Goal: Task Accomplishment & Management: Complete application form

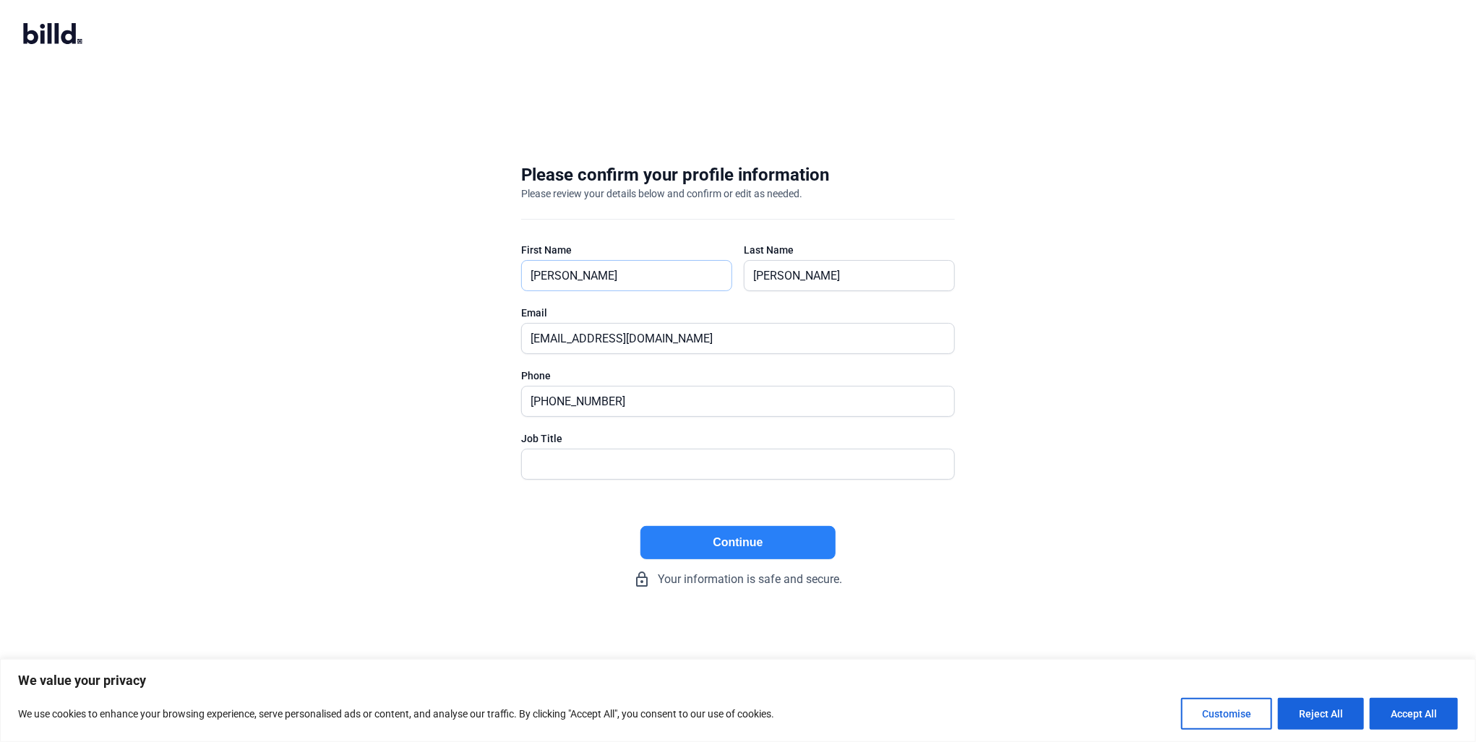
drag, startPoint x: 619, startPoint y: 281, endPoint x: 544, endPoint y: 293, distance: 76.2
click at [544, 293] on div "First Name [PERSON_NAME]" at bounding box center [626, 274] width 211 height 63
type input "[PERSON_NAME]"
click at [451, 242] on div "Please confirm your profile information Please review your details below and co…" at bounding box center [738, 375] width 1476 height 471
click at [541, 333] on input "[EMAIL_ADDRESS][DOMAIN_NAME]" at bounding box center [730, 339] width 416 height 30
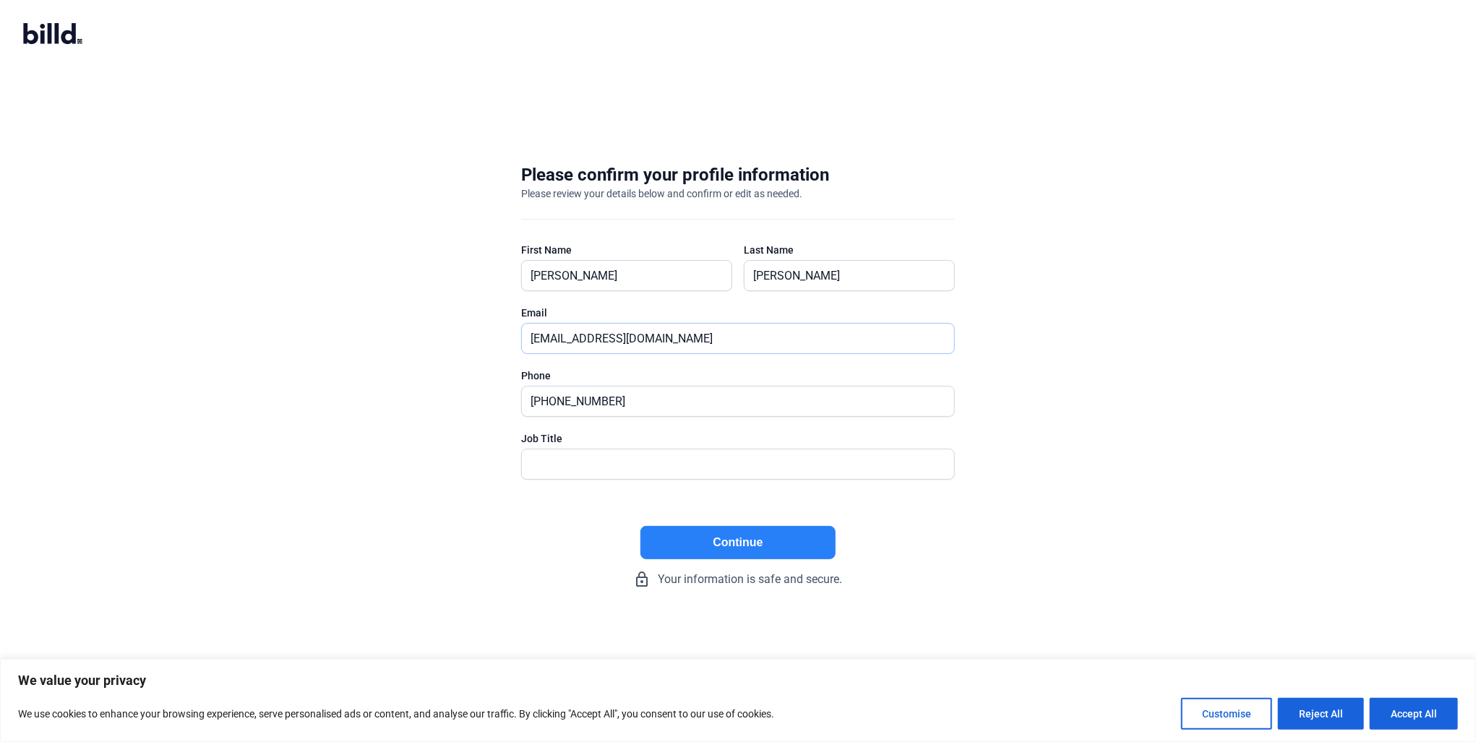
type input "[EMAIL_ADDRESS][DOMAIN_NAME]"
click at [680, 461] on input "text" at bounding box center [730, 465] width 416 height 30
type input "President"
click at [745, 539] on button "Continue" at bounding box center [738, 542] width 195 height 33
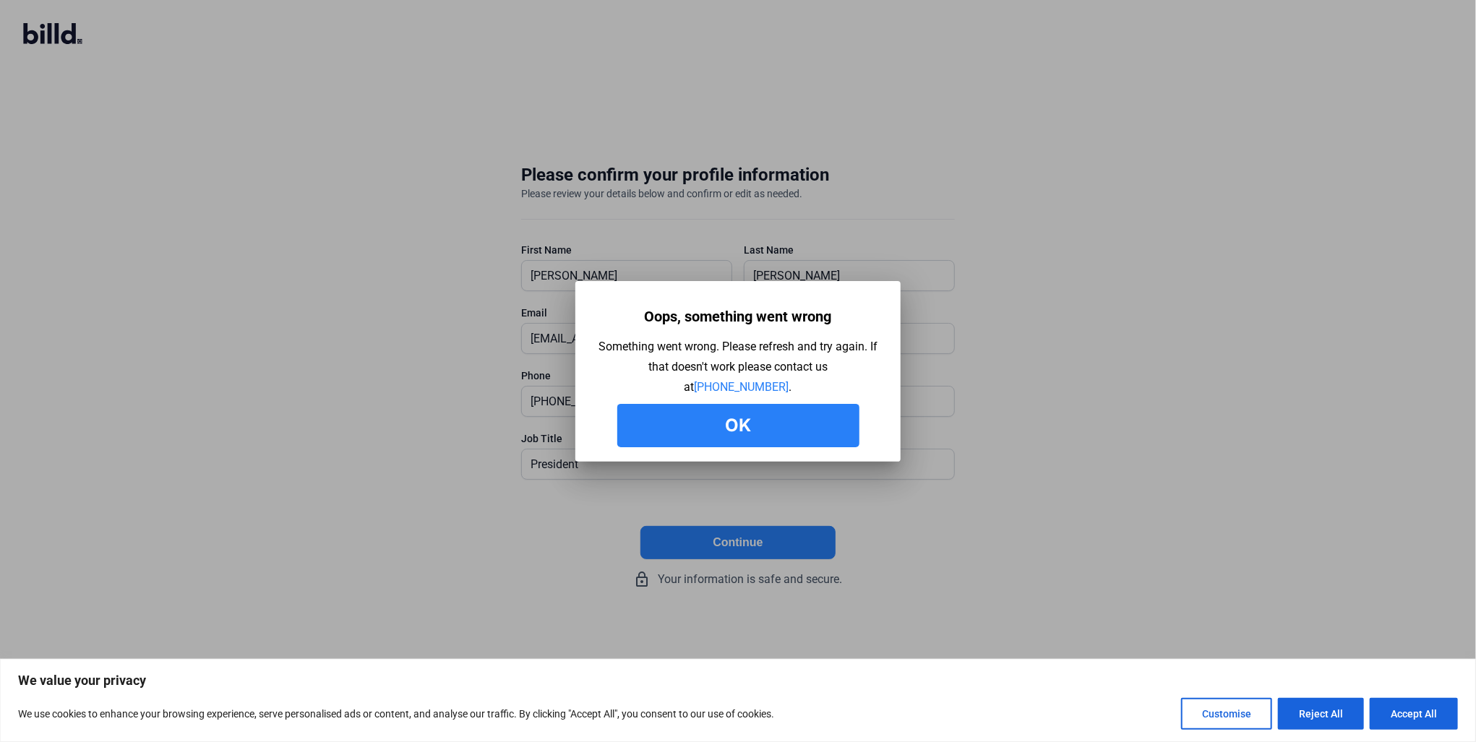
click at [772, 436] on button "Ok" at bounding box center [738, 425] width 242 height 43
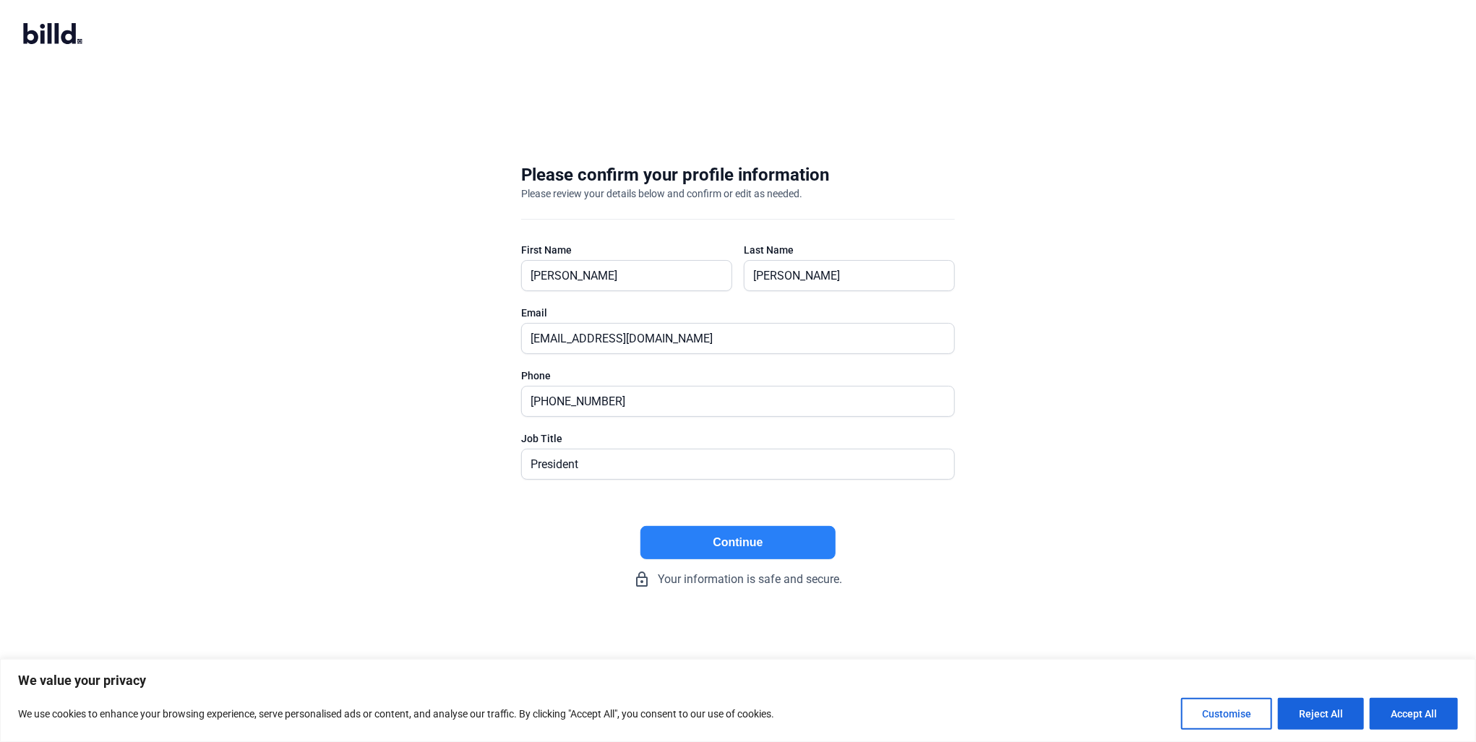
click at [721, 531] on button "Continue" at bounding box center [738, 542] width 195 height 33
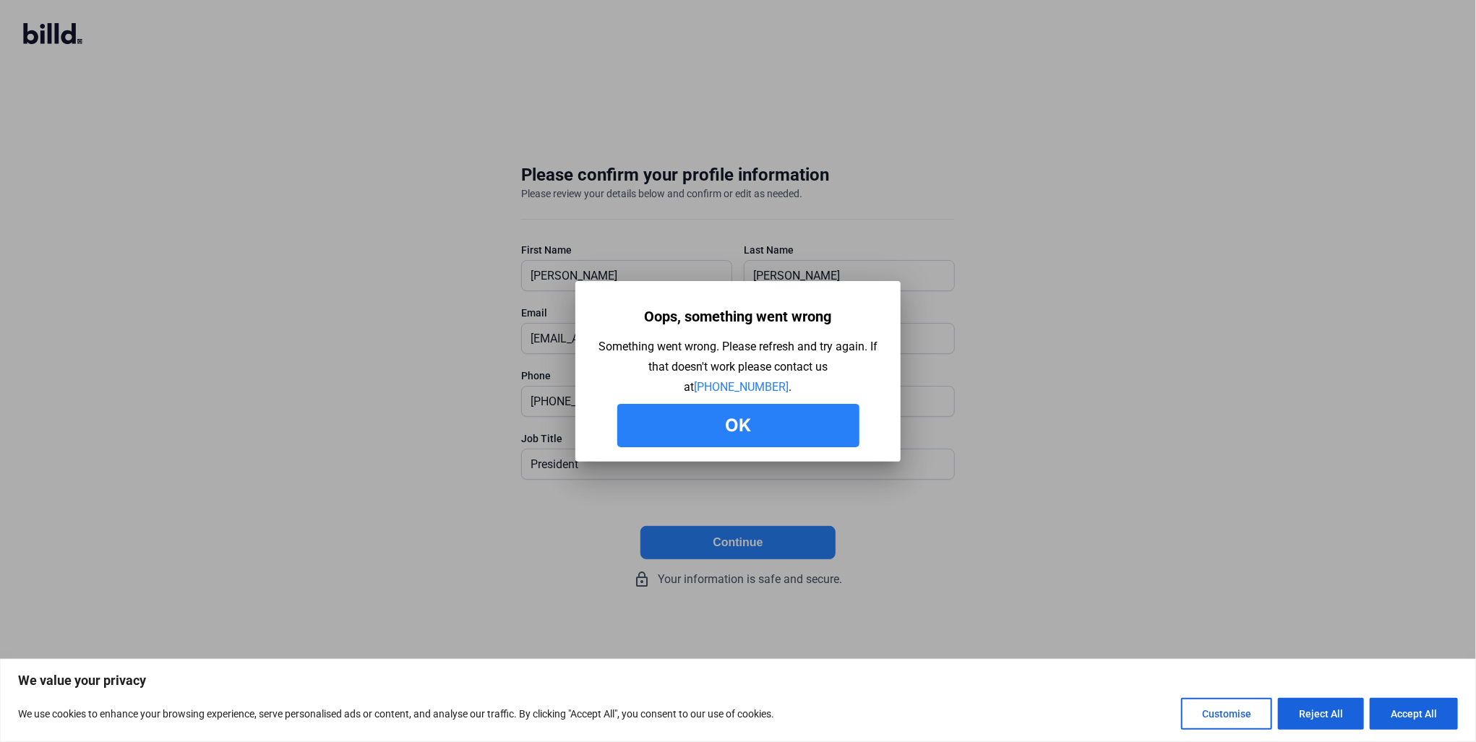
click at [720, 437] on button "Ok" at bounding box center [738, 425] width 242 height 43
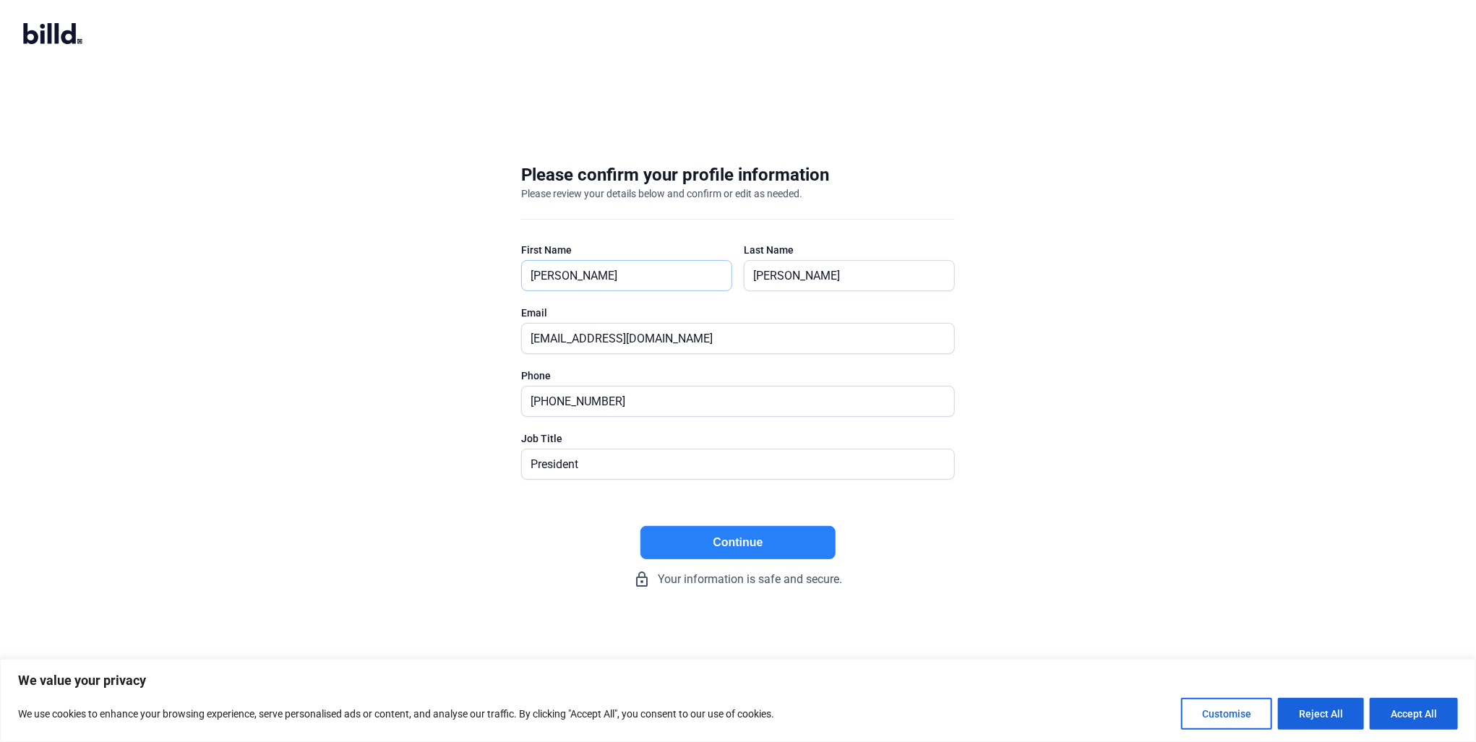
click at [609, 265] on input "[PERSON_NAME]" at bounding box center [619, 276] width 195 height 30
type input "[PERSON_NAME]"
click at [793, 533] on button "Continue" at bounding box center [738, 542] width 195 height 33
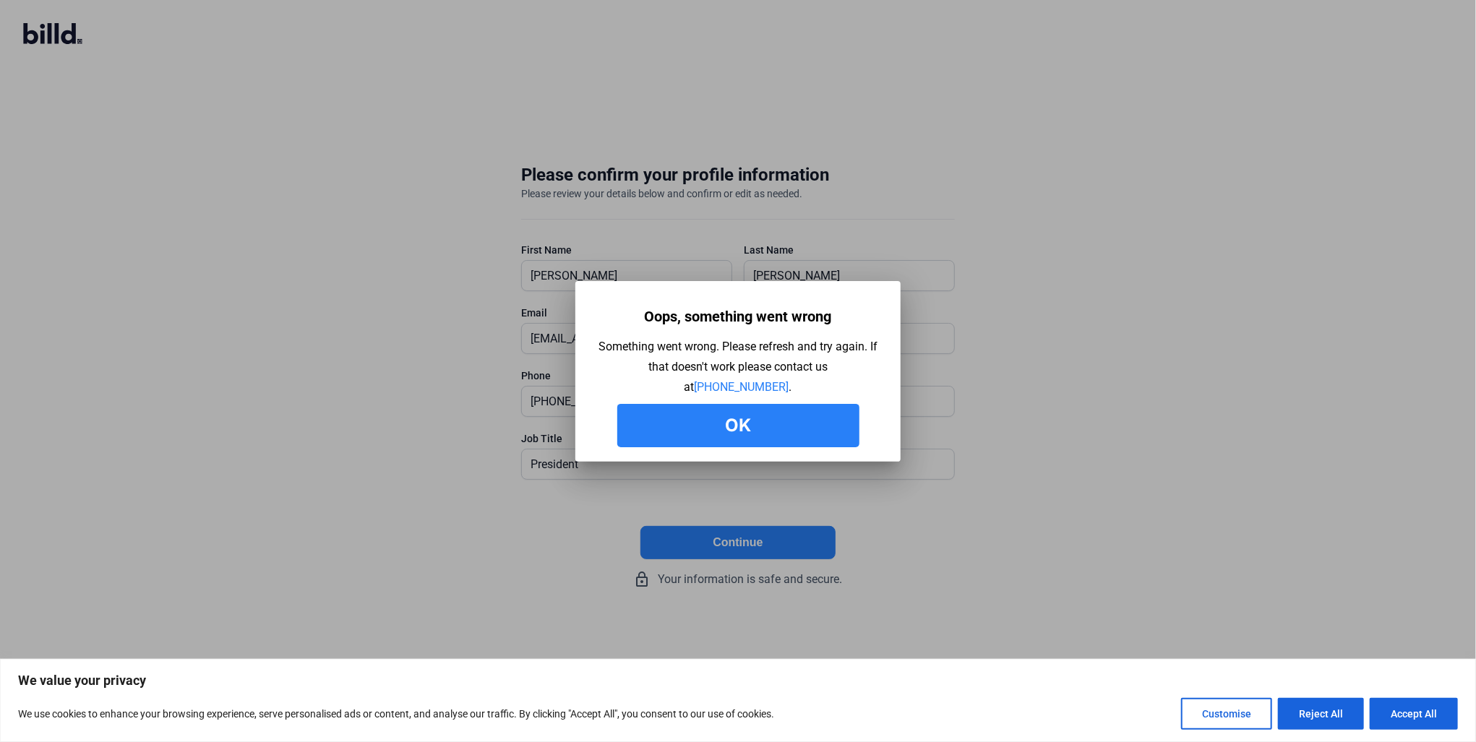
click at [781, 413] on button "Ok" at bounding box center [738, 425] width 242 height 43
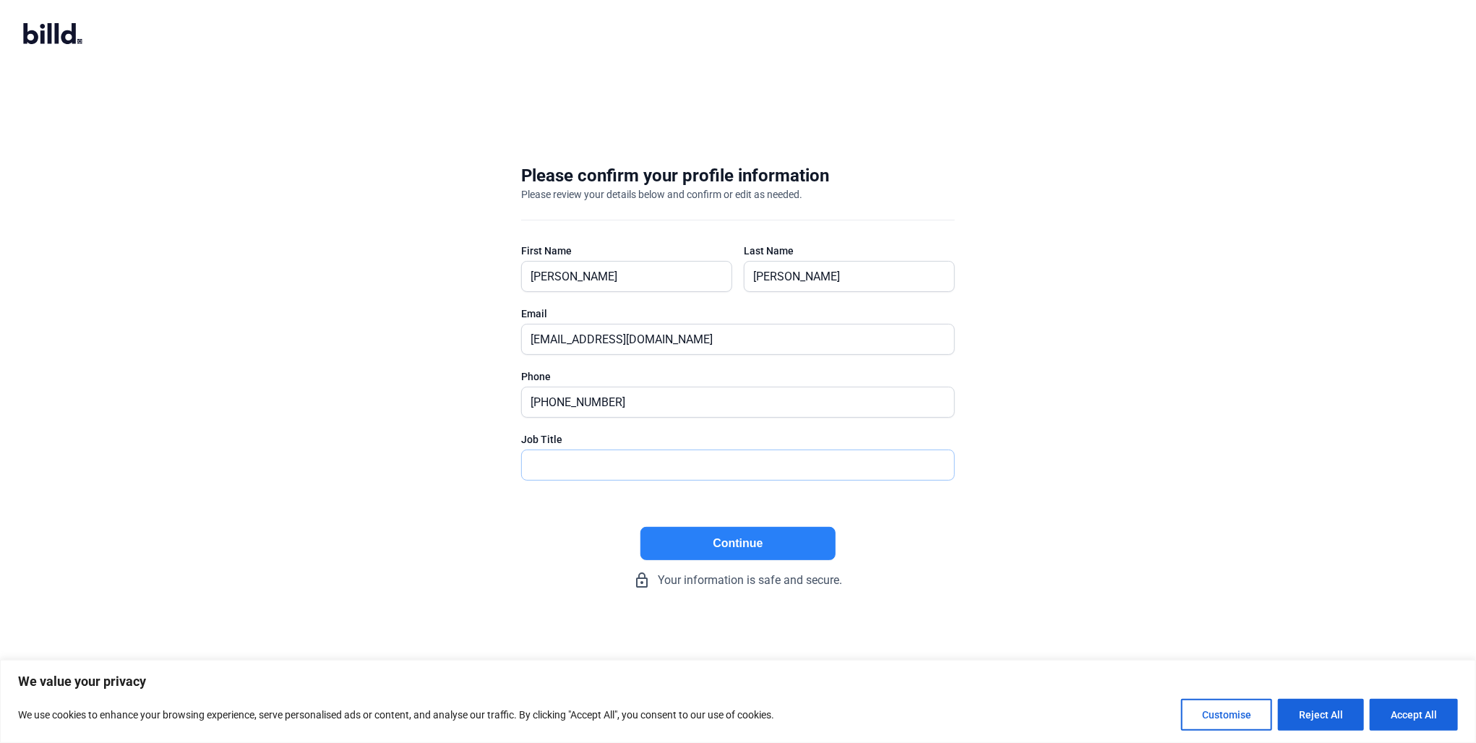
click at [613, 465] on input "text" at bounding box center [730, 465] width 416 height 30
type input "President"
drag, startPoint x: 574, startPoint y: 303, endPoint x: 572, endPoint y: 265, distance: 37.7
click at [573, 288] on div "First Name [PERSON_NAME]" at bounding box center [626, 275] width 211 height 63
click at [572, 265] on input "[PERSON_NAME]" at bounding box center [627, 277] width 210 height 30
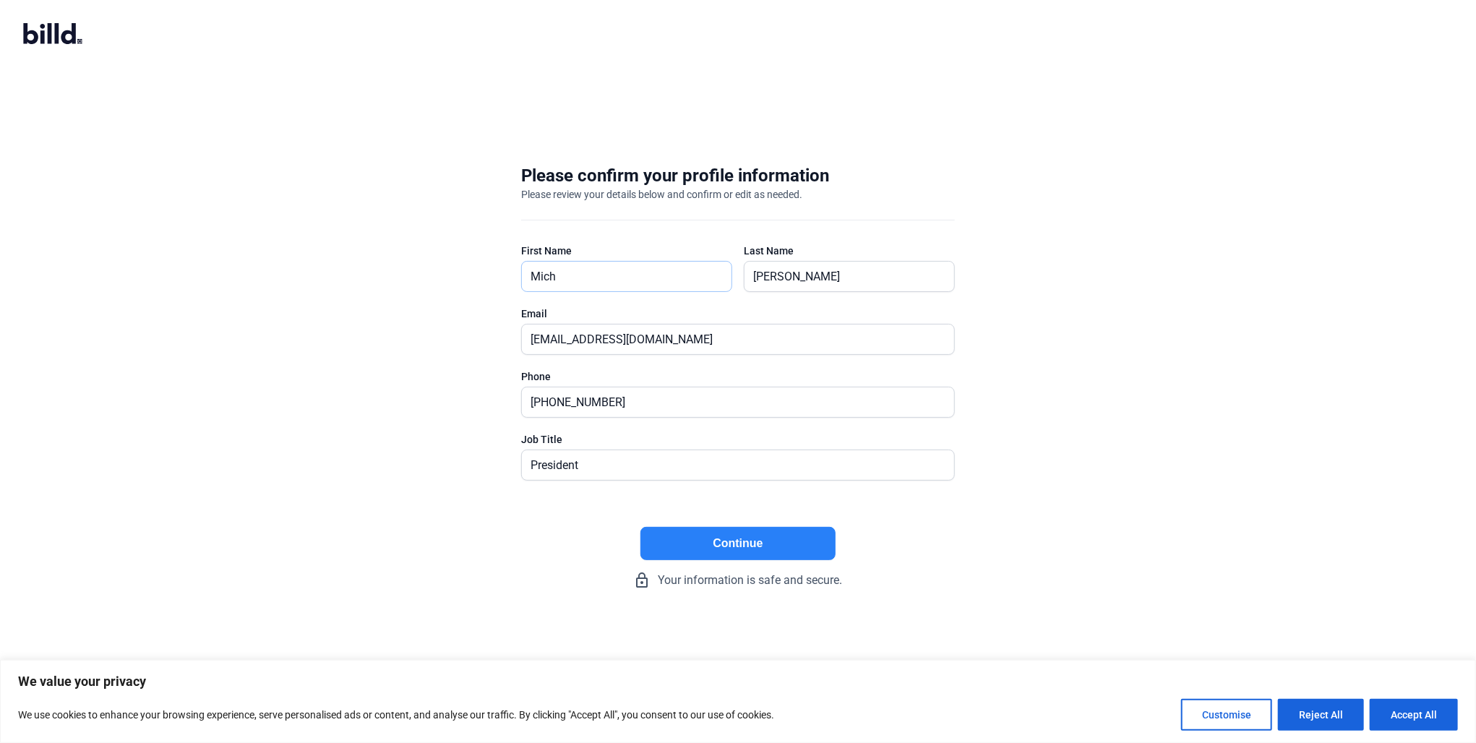
type input "[PERSON_NAME]"
click at [676, 515] on div "Please confirm your profile information Please review your details below and co…" at bounding box center [738, 376] width 480 height 471
click at [685, 534] on button "Continue" at bounding box center [738, 543] width 195 height 33
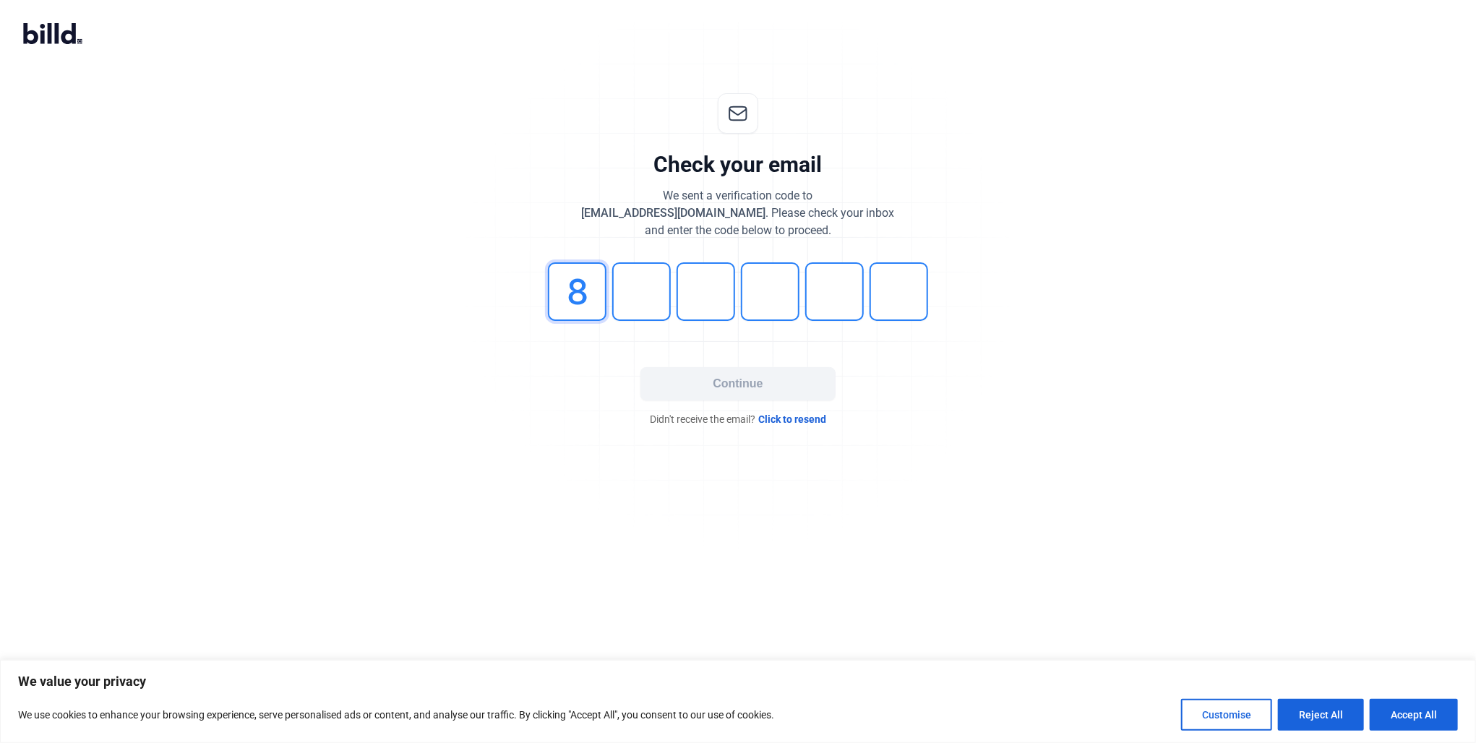
type input "8"
type input "4"
type input "3"
type input "0"
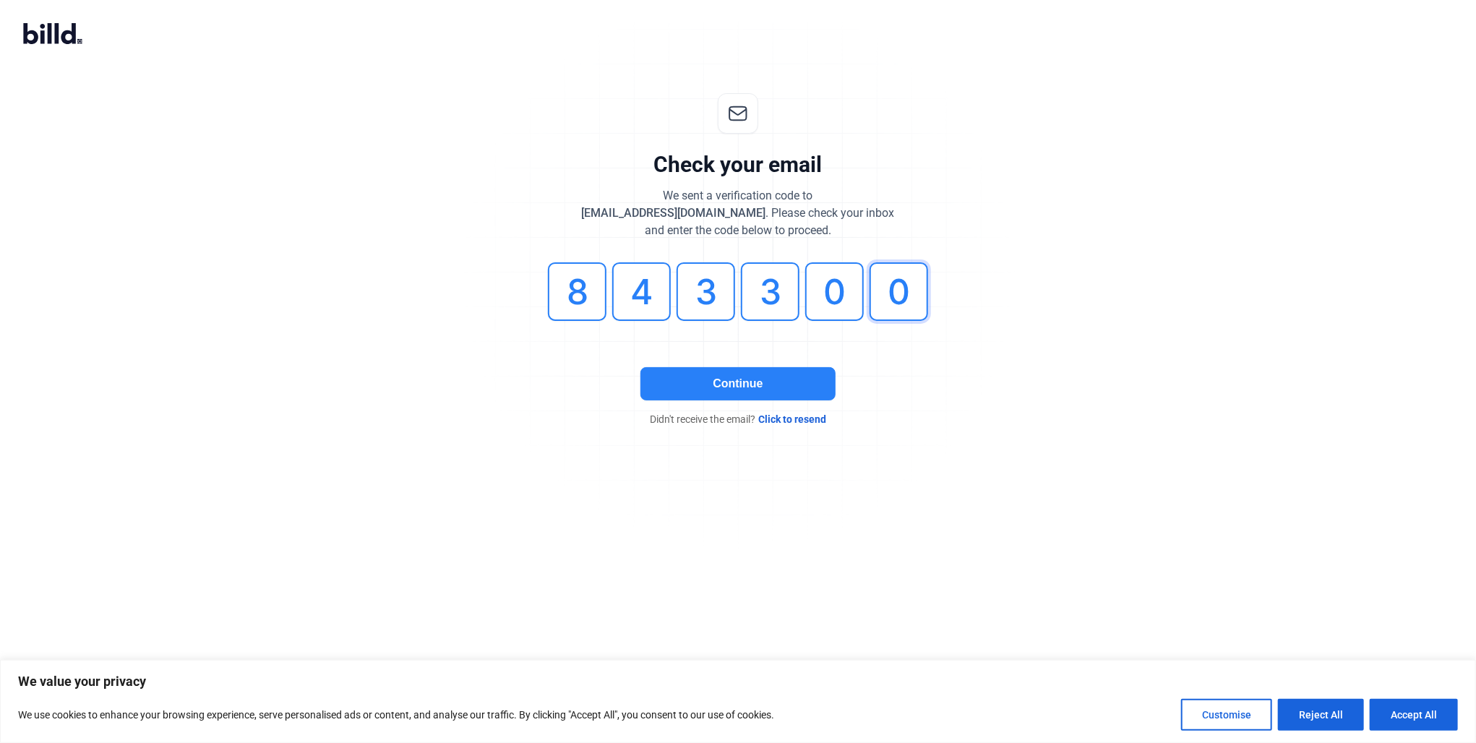
type input "0"
click at [826, 390] on button "Continue" at bounding box center [738, 383] width 195 height 33
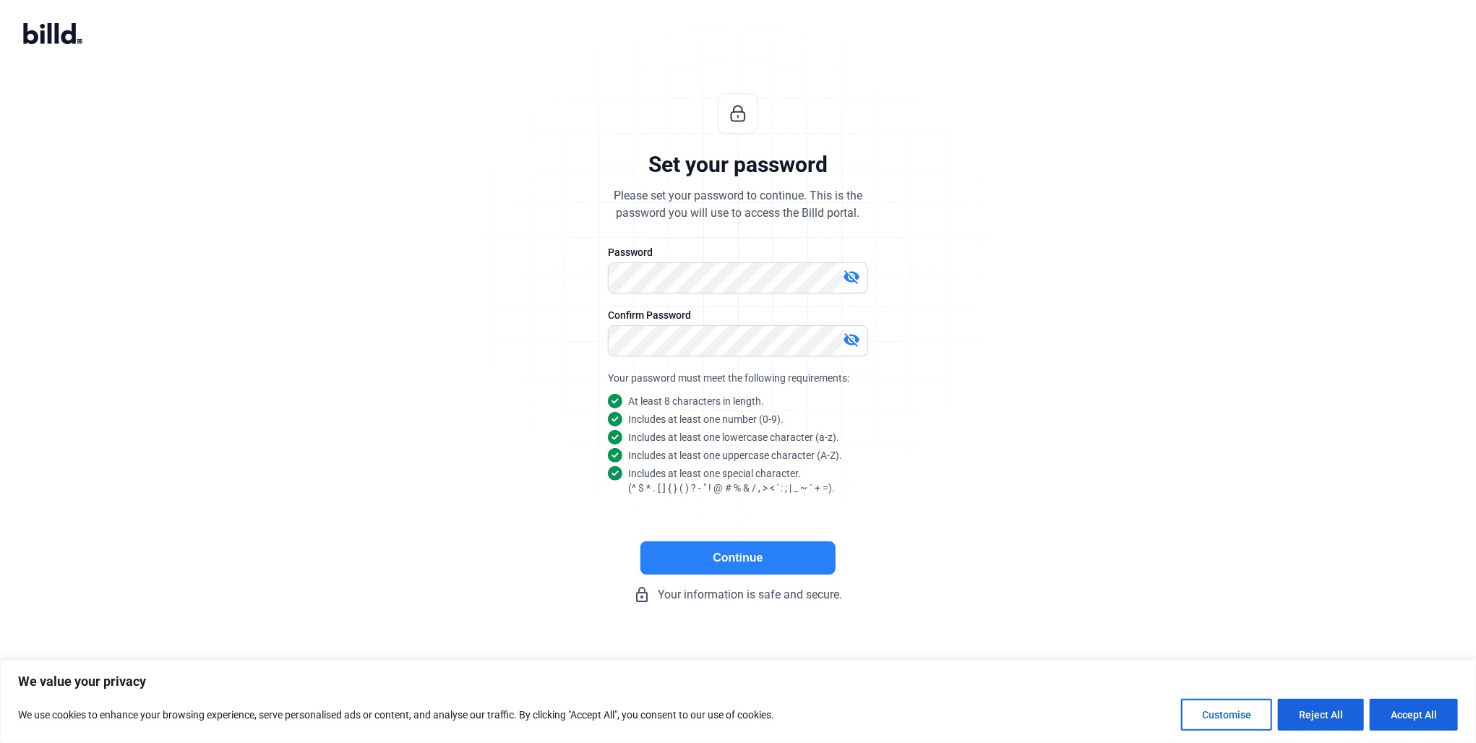
click at [739, 558] on button "Continue" at bounding box center [738, 558] width 195 height 33
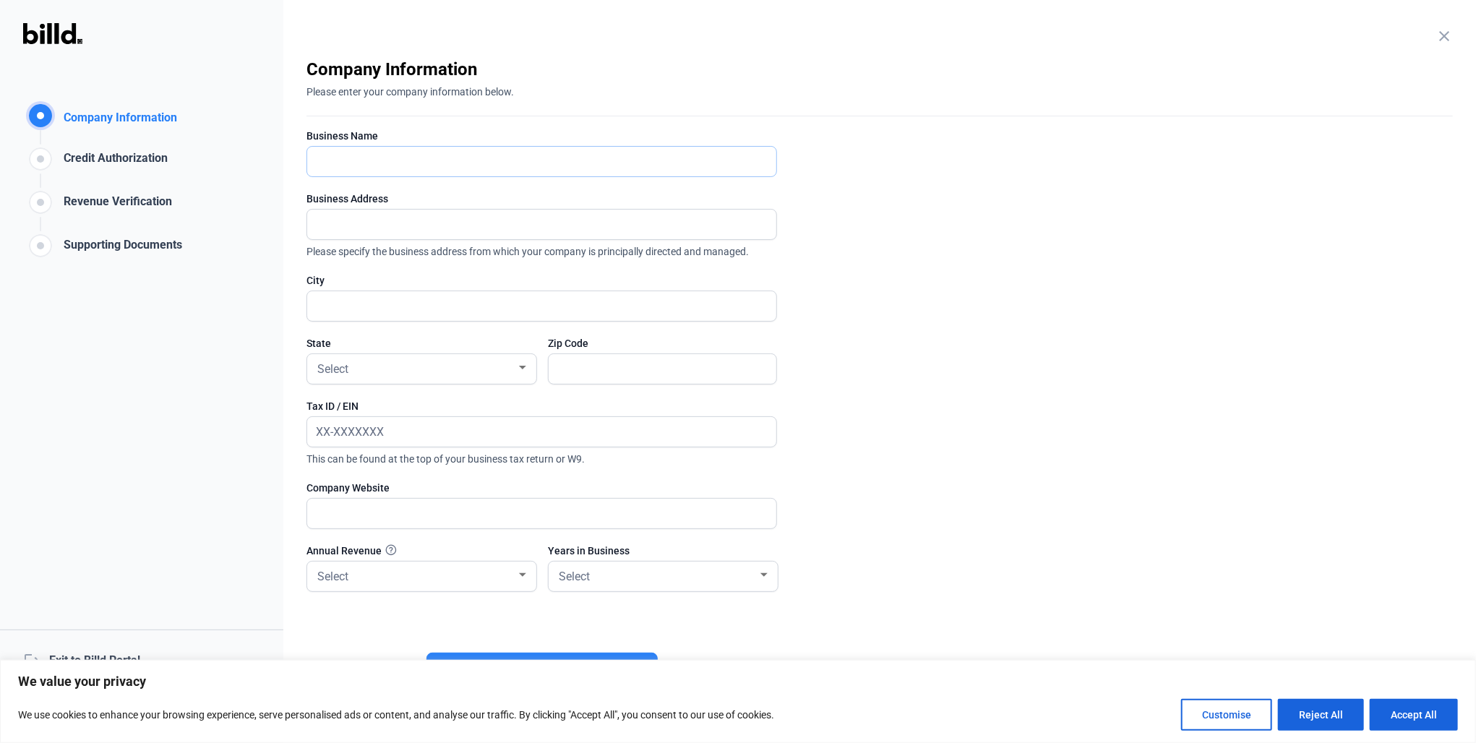
click at [416, 162] on input "text" at bounding box center [533, 162] width 453 height 30
type input "Michael Gingerelli Inc. dba Positive Electric Co."
type input "241 Cedar Knolls Rd, Unit A"
type input "Cedar Knolls"
type input "07927"
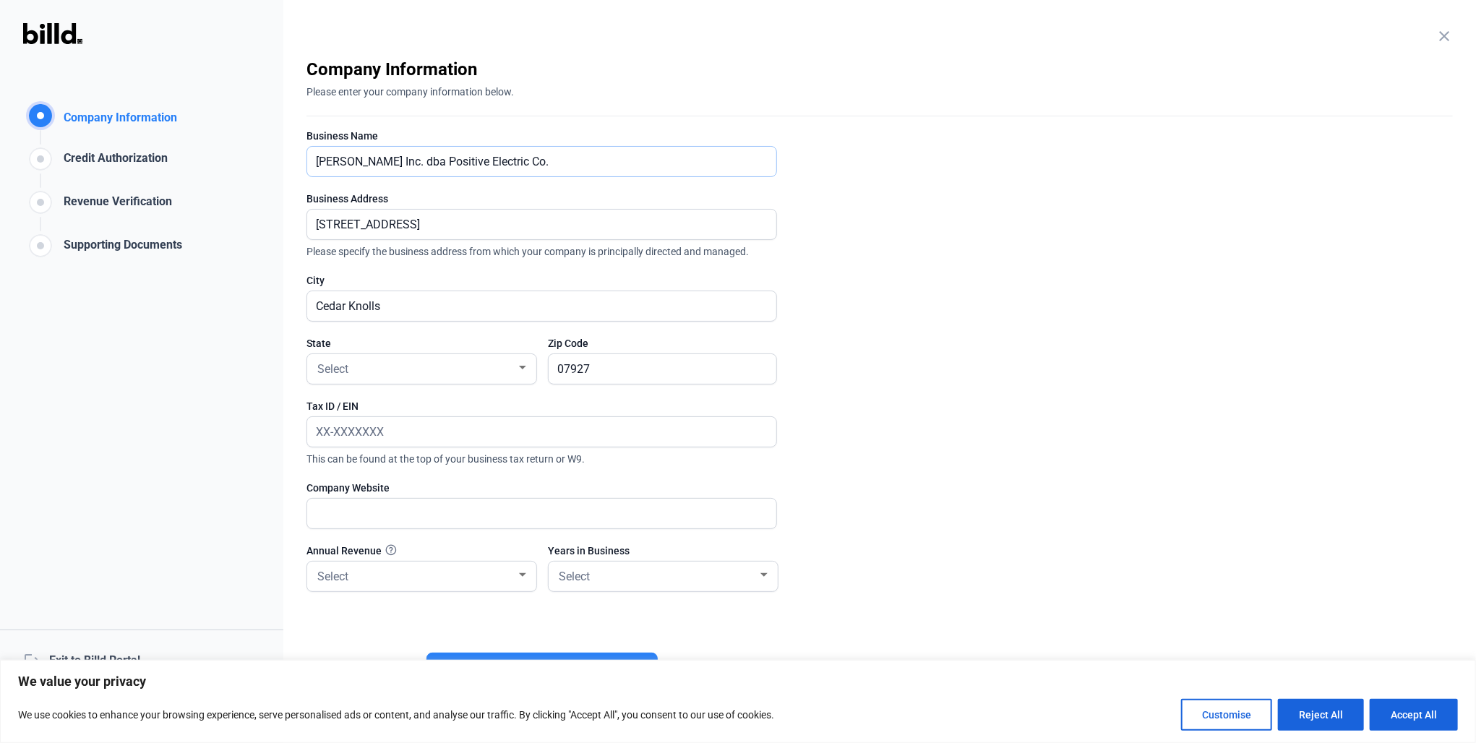
type input "Positive Electric Co."
click at [474, 363] on div "Select" at bounding box center [415, 368] width 202 height 20
click at [385, 419] on span "NJ" at bounding box center [421, 425] width 215 height 26
click at [423, 435] on input "text" at bounding box center [541, 432] width 469 height 30
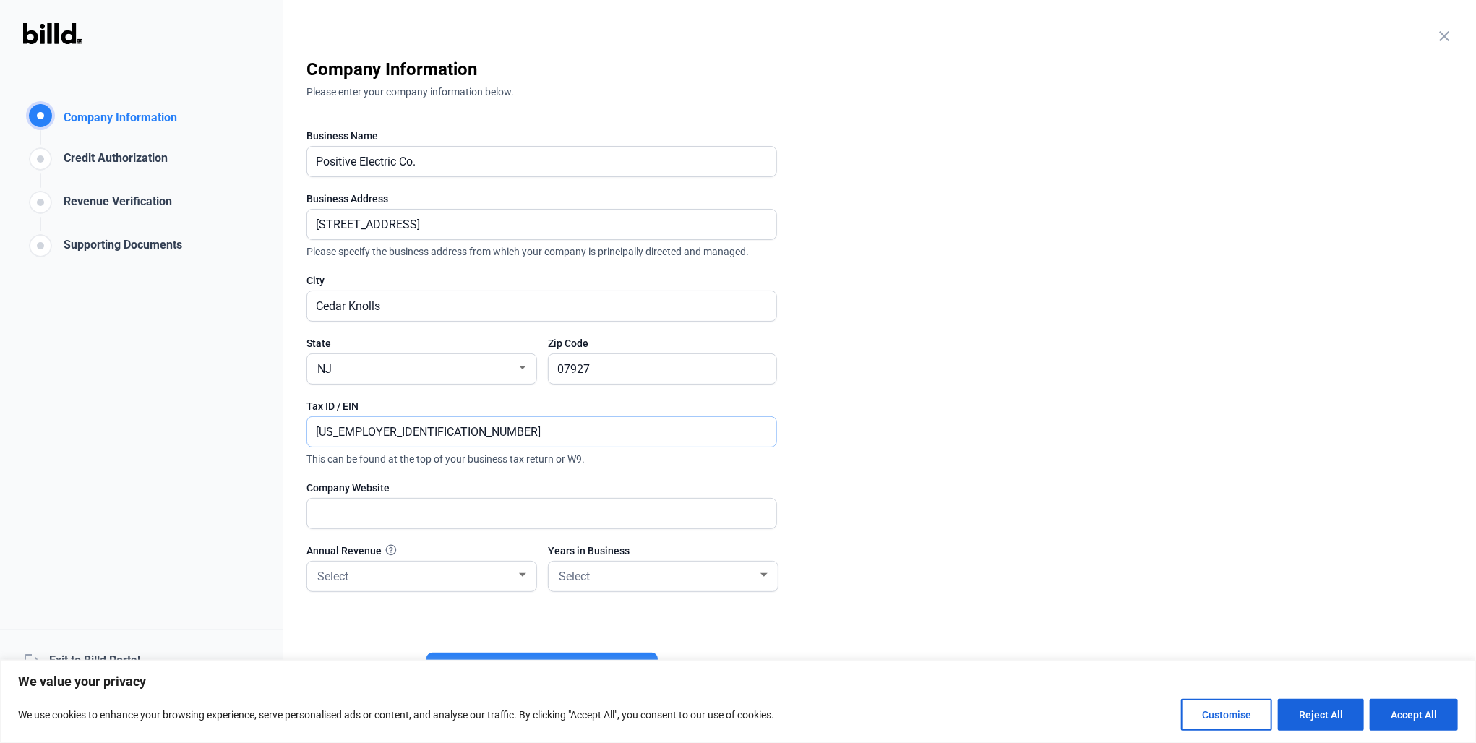
type input "22-3250258"
click at [604, 521] on input "text" at bounding box center [541, 514] width 469 height 30
type input "www.Positive-Electric.Co"
click at [463, 554] on div "Annual Revenue" at bounding box center [421, 551] width 229 height 14
click at [458, 570] on div "Select" at bounding box center [415, 575] width 202 height 20
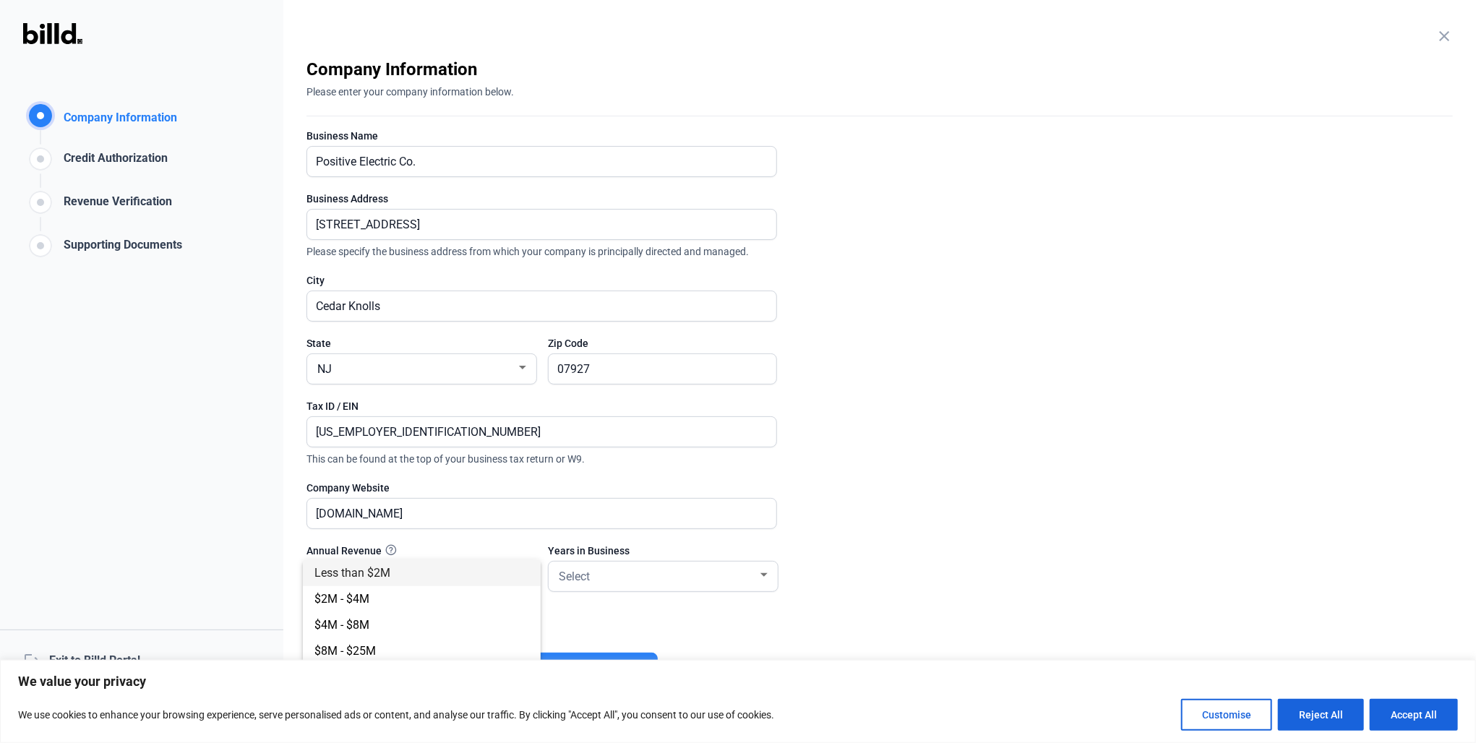
click at [874, 426] on div at bounding box center [738, 371] width 1476 height 743
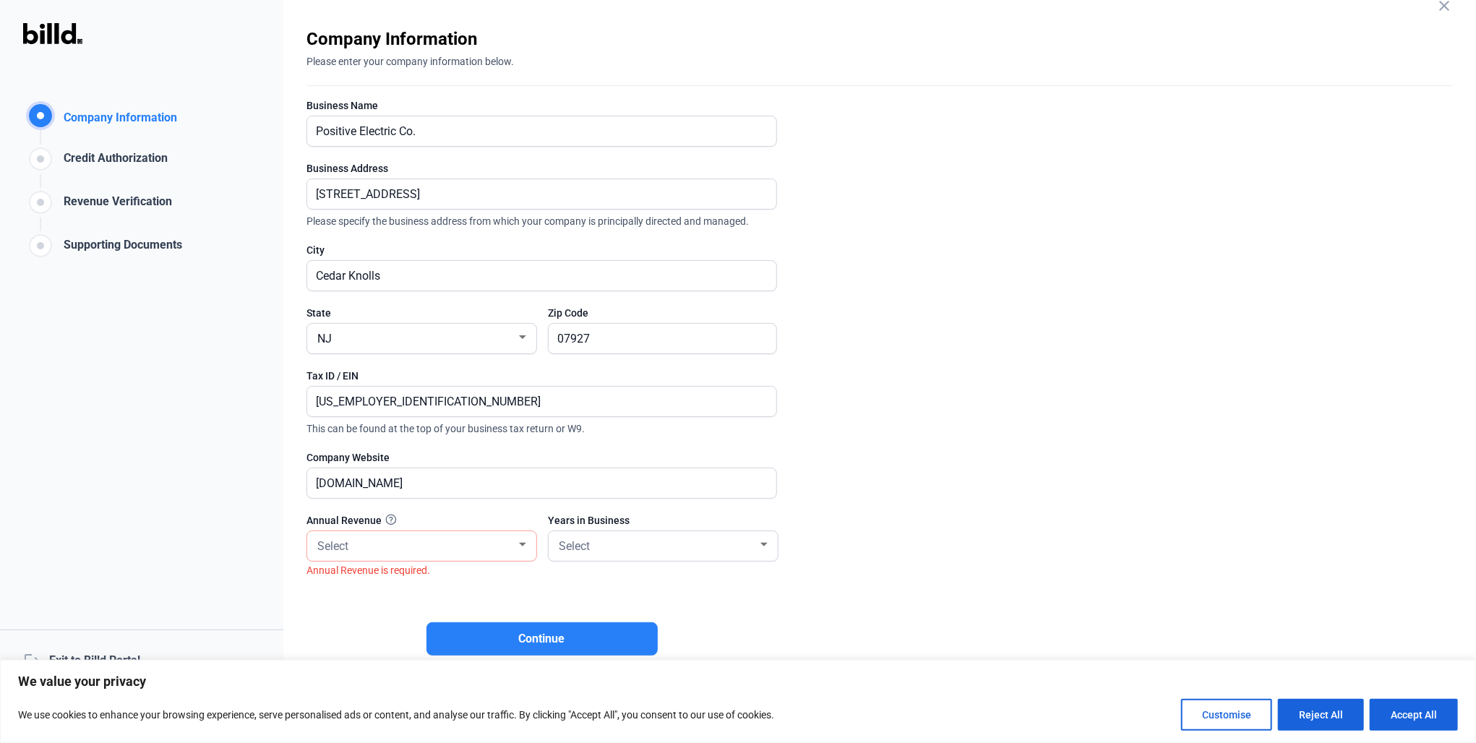
scroll to position [46, 0]
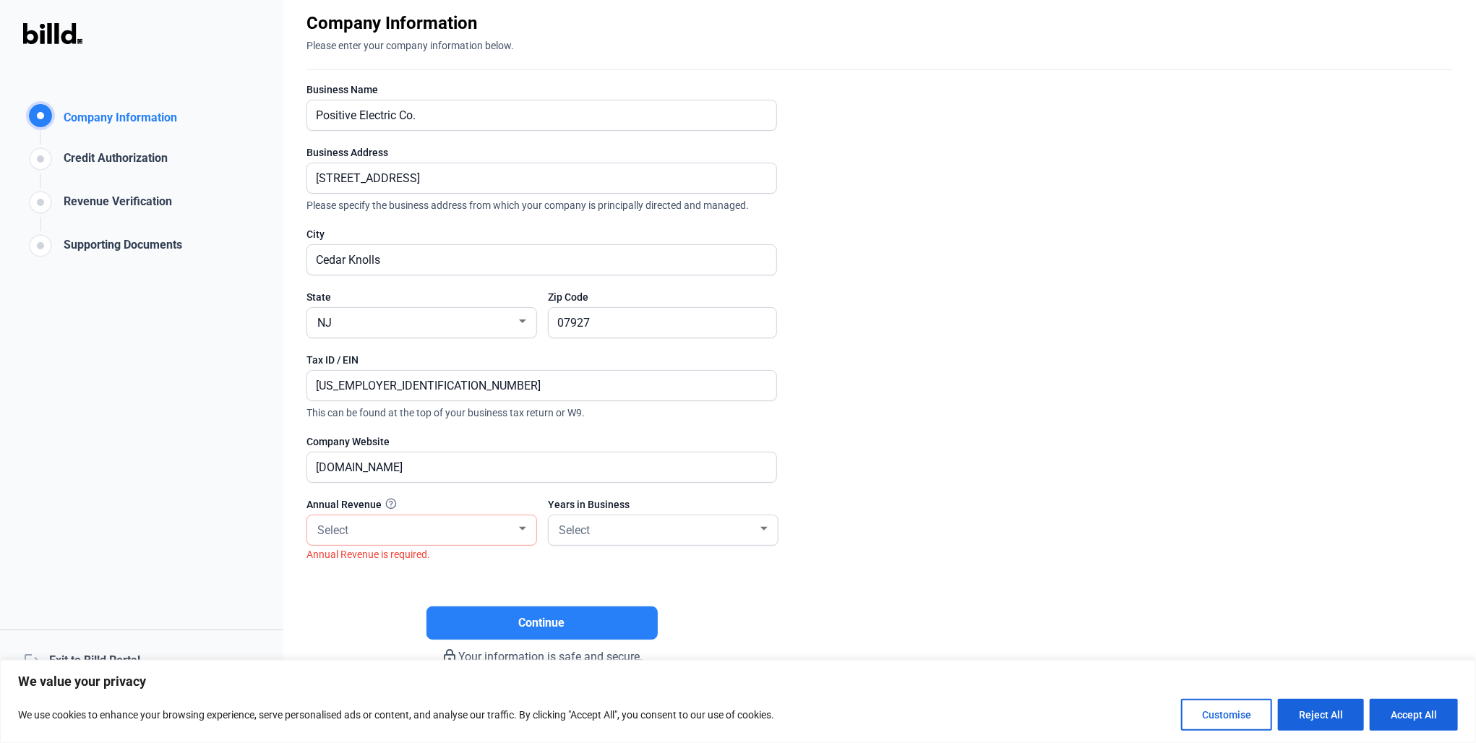
click at [422, 539] on div "Select" at bounding box center [421, 530] width 215 height 30
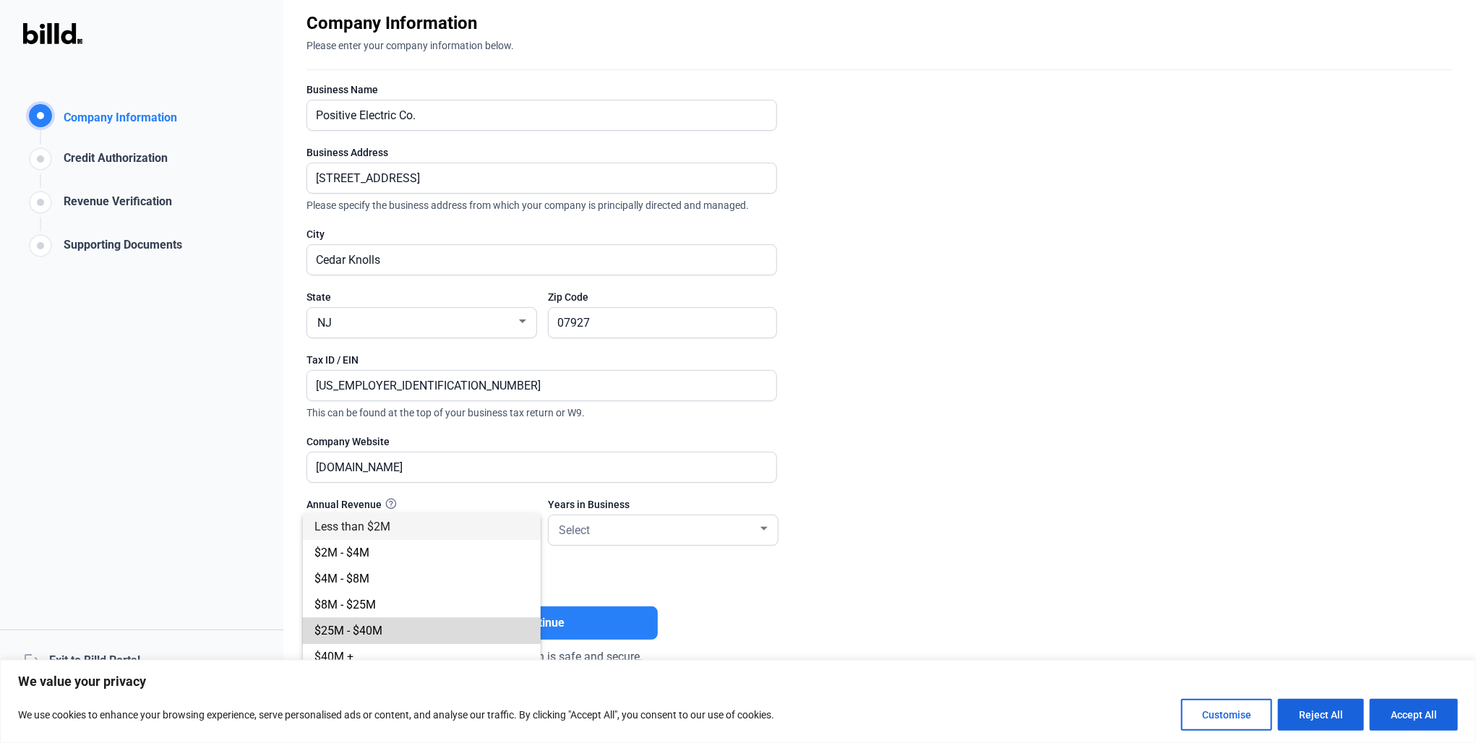
click at [409, 630] on span "$25M - $40M" at bounding box center [421, 631] width 215 height 26
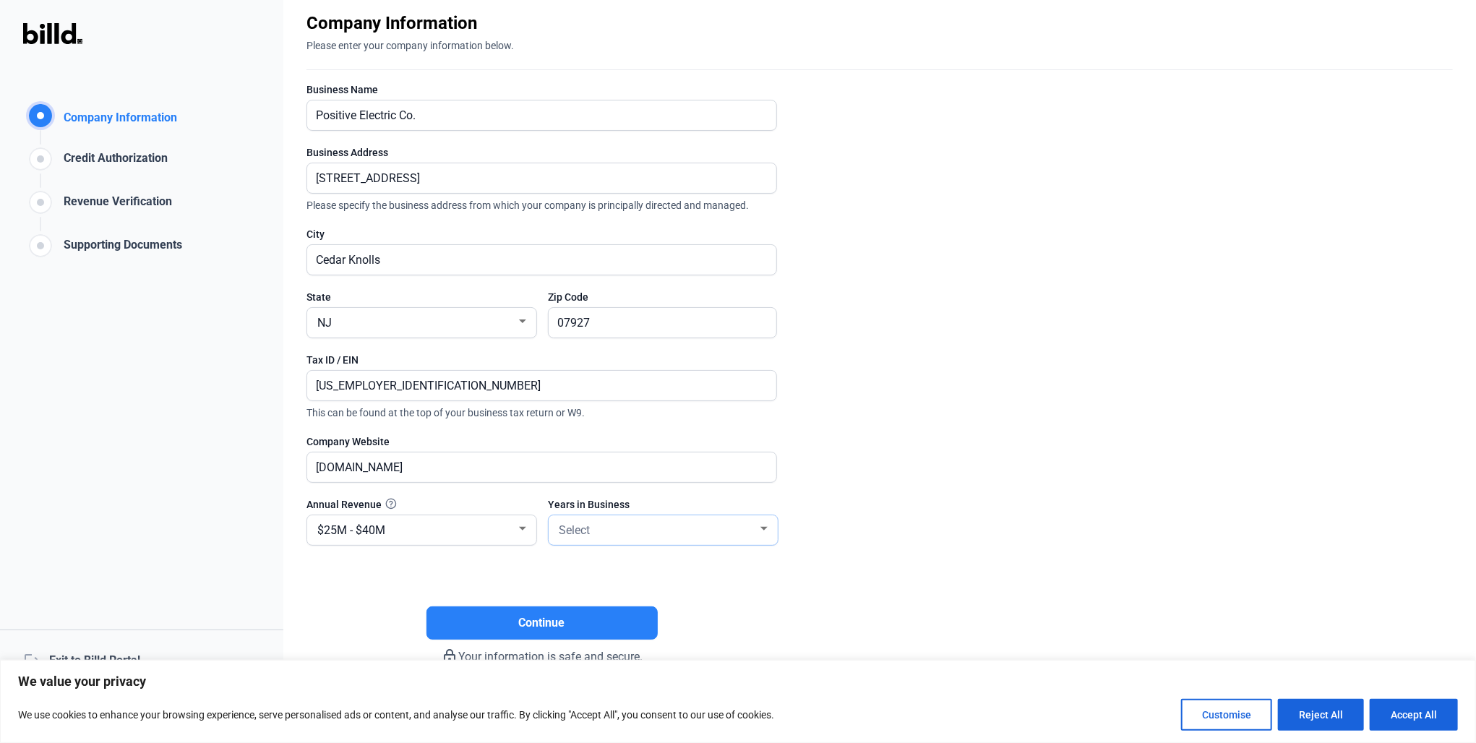
click at [629, 521] on div "Select" at bounding box center [657, 529] width 202 height 20
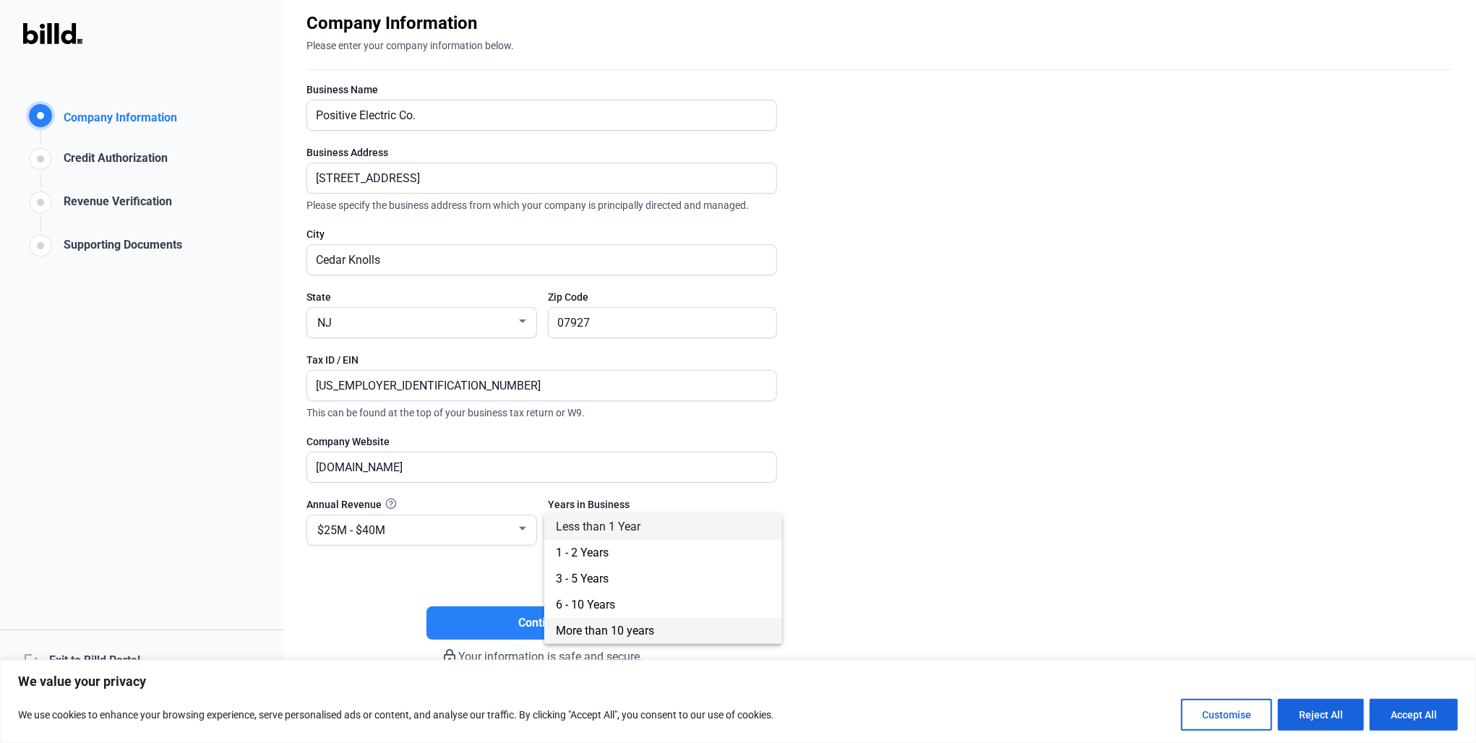
click at [628, 632] on span "More than 10 years" at bounding box center [605, 631] width 98 height 14
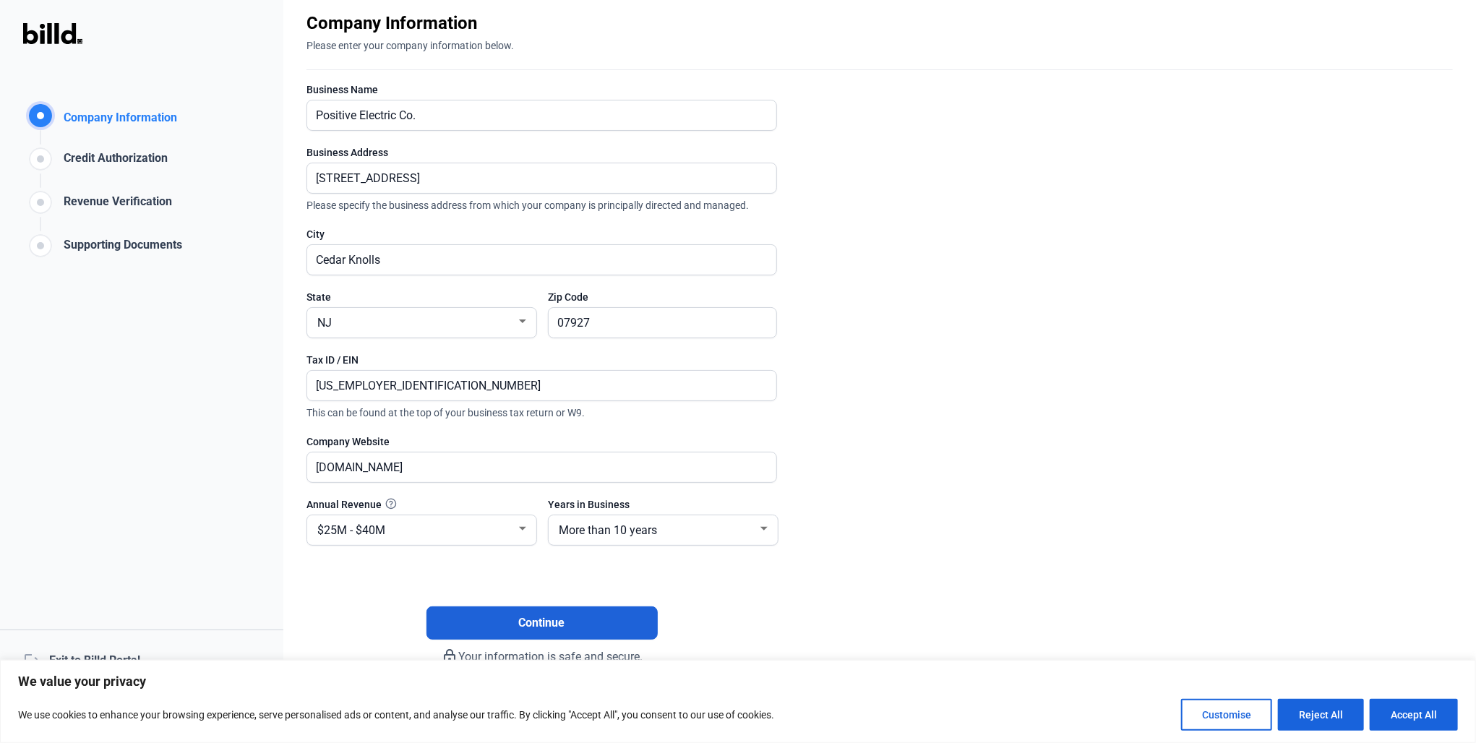
click at [561, 620] on span "Continue" at bounding box center [542, 623] width 46 height 17
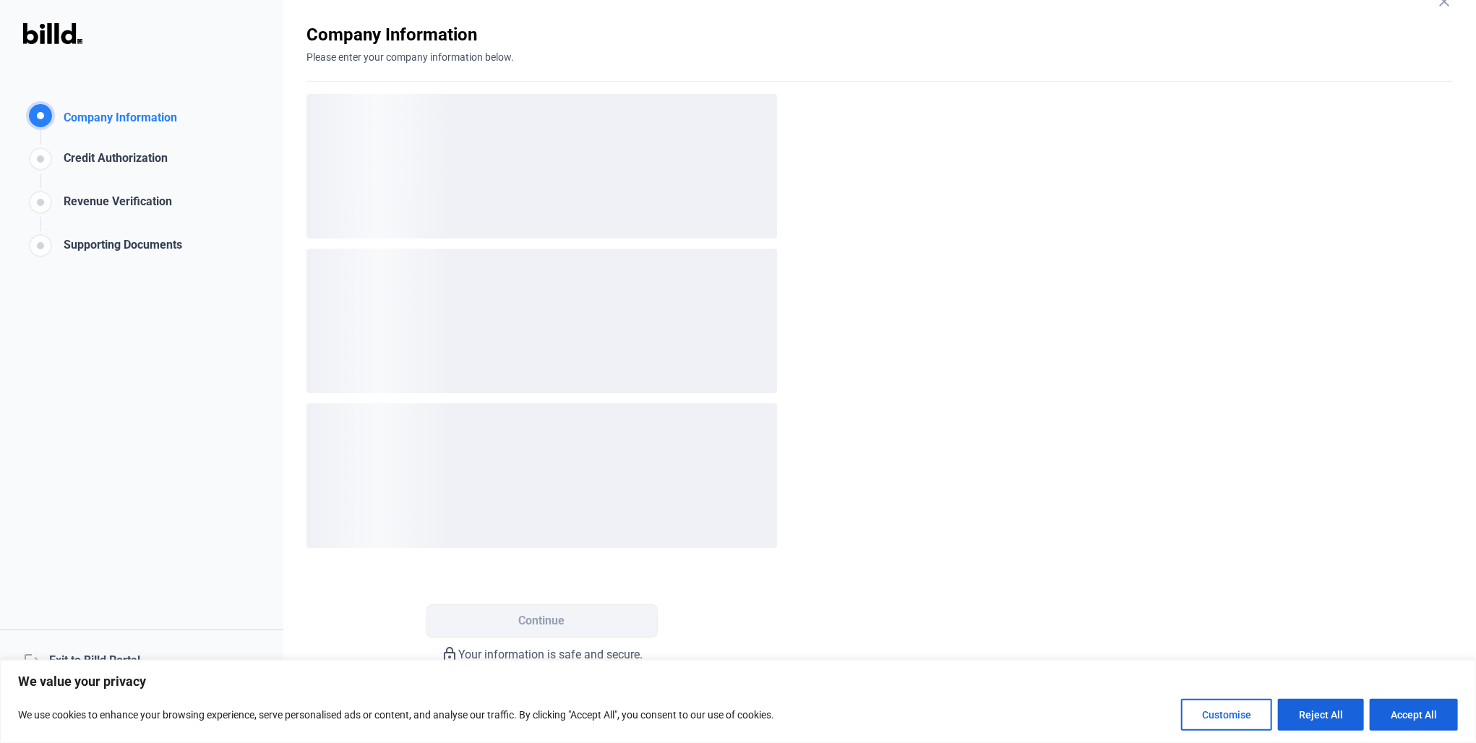
scroll to position [0, 0]
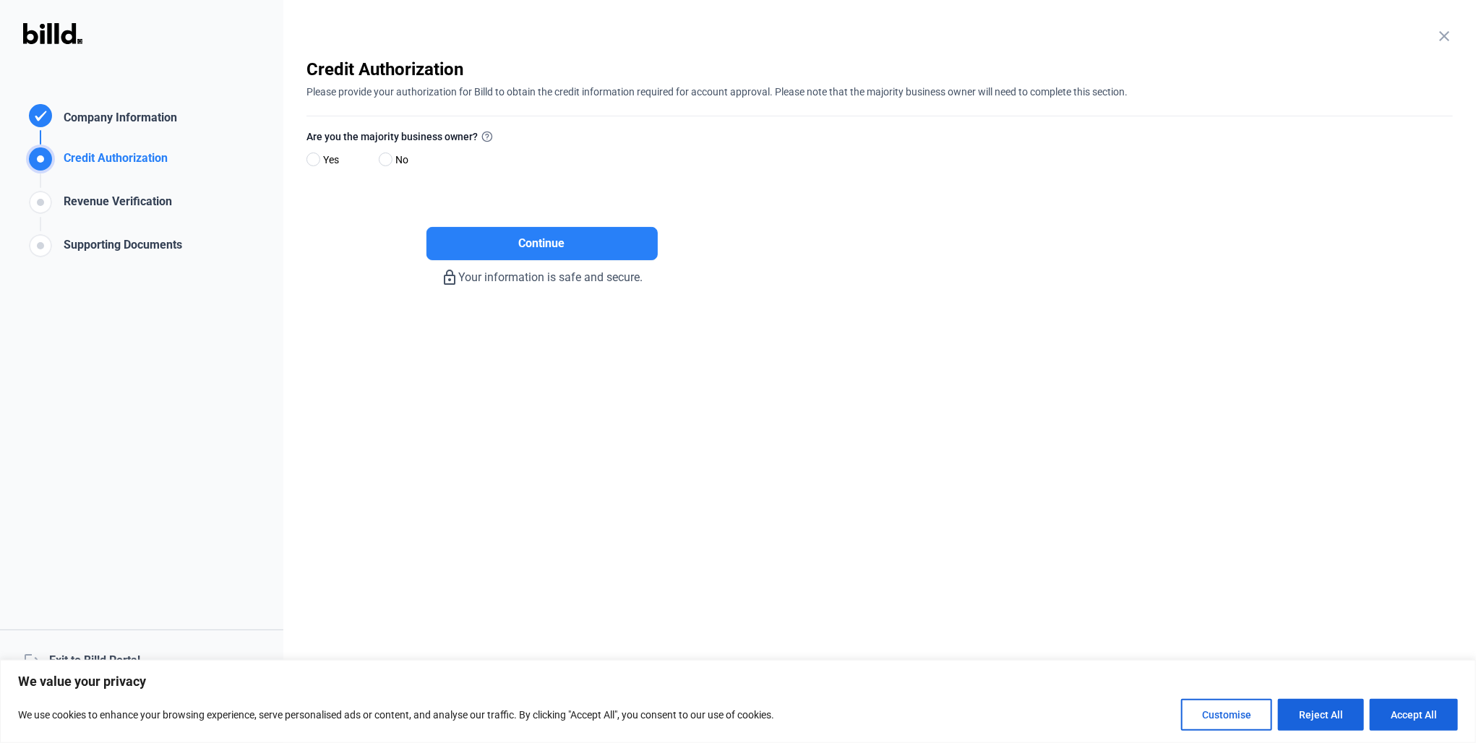
click at [394, 160] on span "No" at bounding box center [399, 159] width 19 height 17
click at [390, 160] on input "No" at bounding box center [384, 160] width 11 height 11
radio input "true"
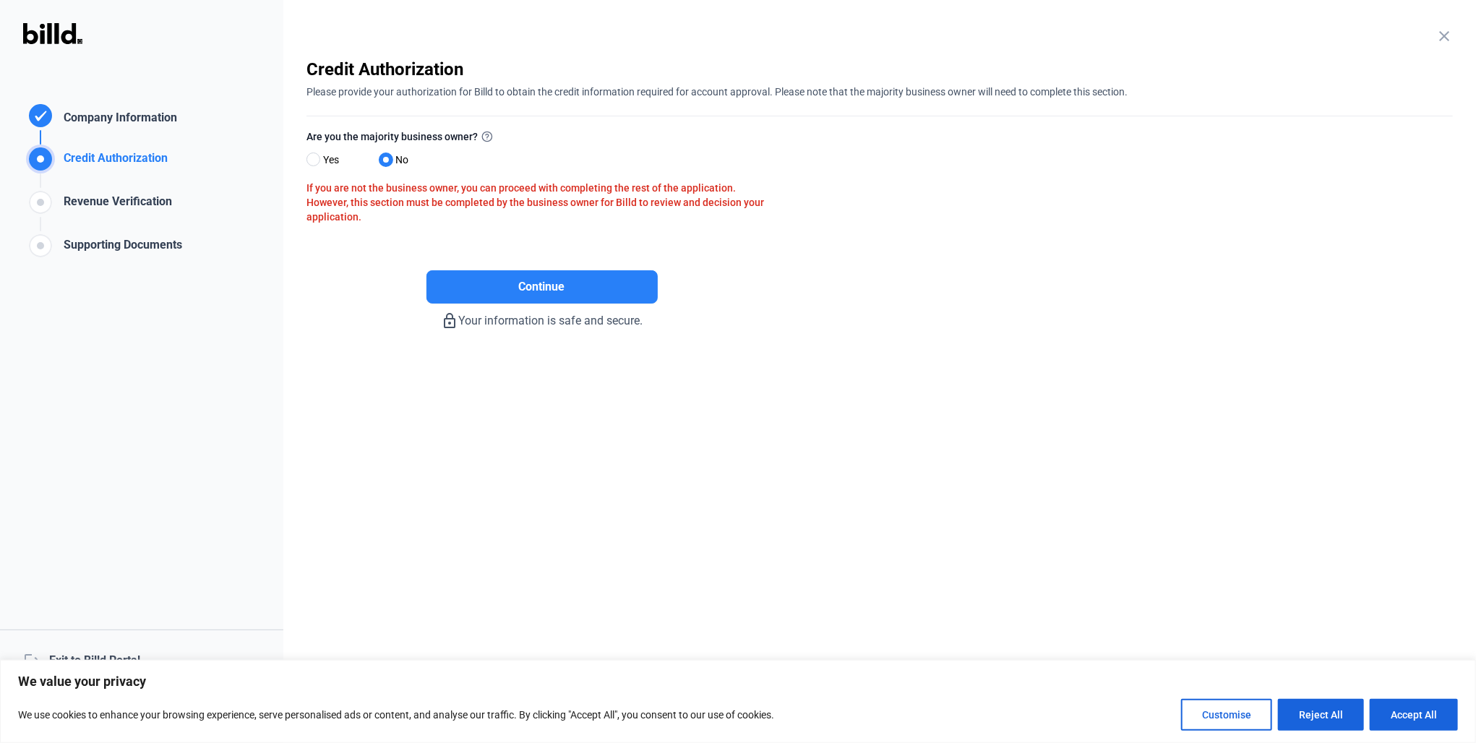
click at [320, 162] on label "Yes" at bounding box center [336, 161] width 58 height 21
click at [317, 162] on input "Yes" at bounding box center [312, 160] width 11 height 11
radio input "true"
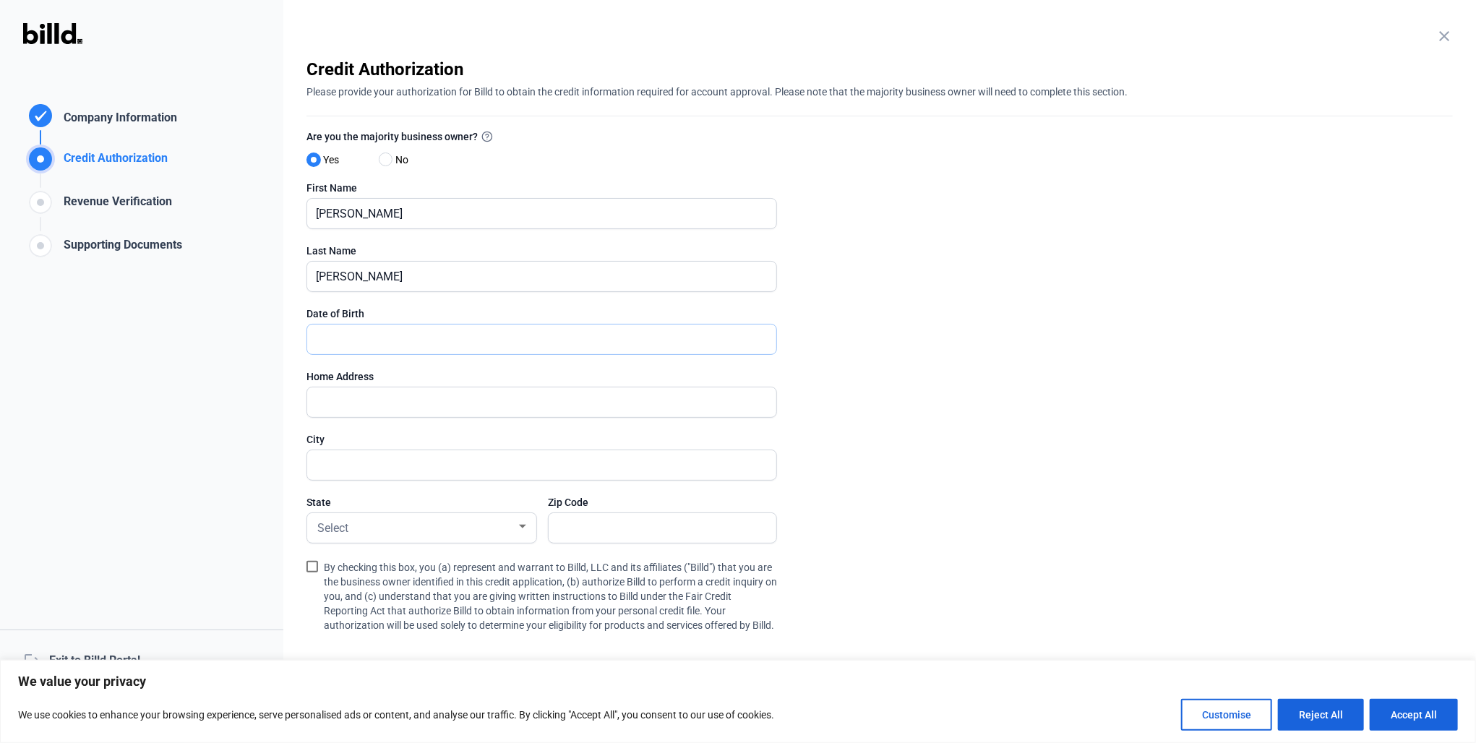
click at [422, 338] on input "text" at bounding box center [533, 340] width 453 height 30
type input "1_/__/____"
type input "01/18/1961"
type input "22 Jeffrie Trail"
type input "Whippany, NJ"
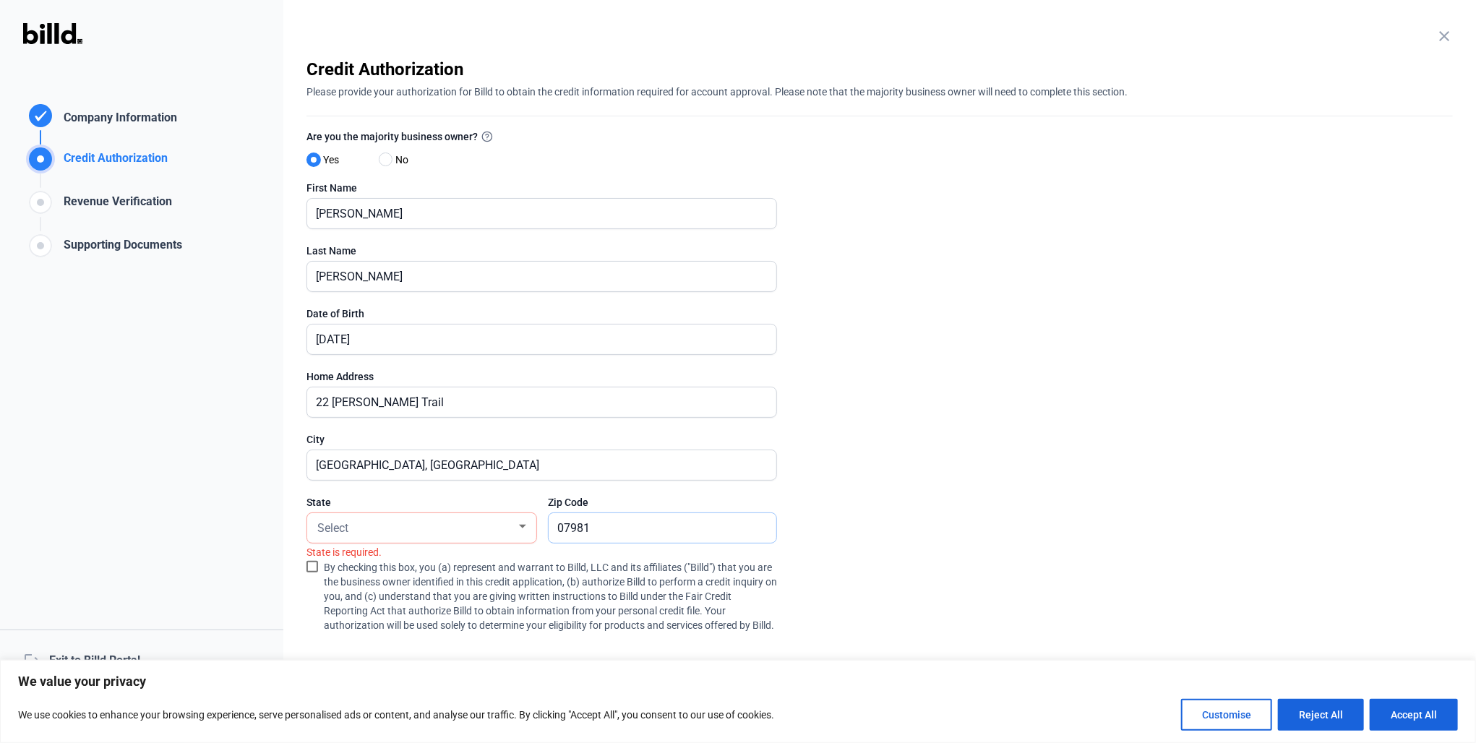
type input "07981"
click at [471, 520] on div "Select" at bounding box center [415, 527] width 202 height 20
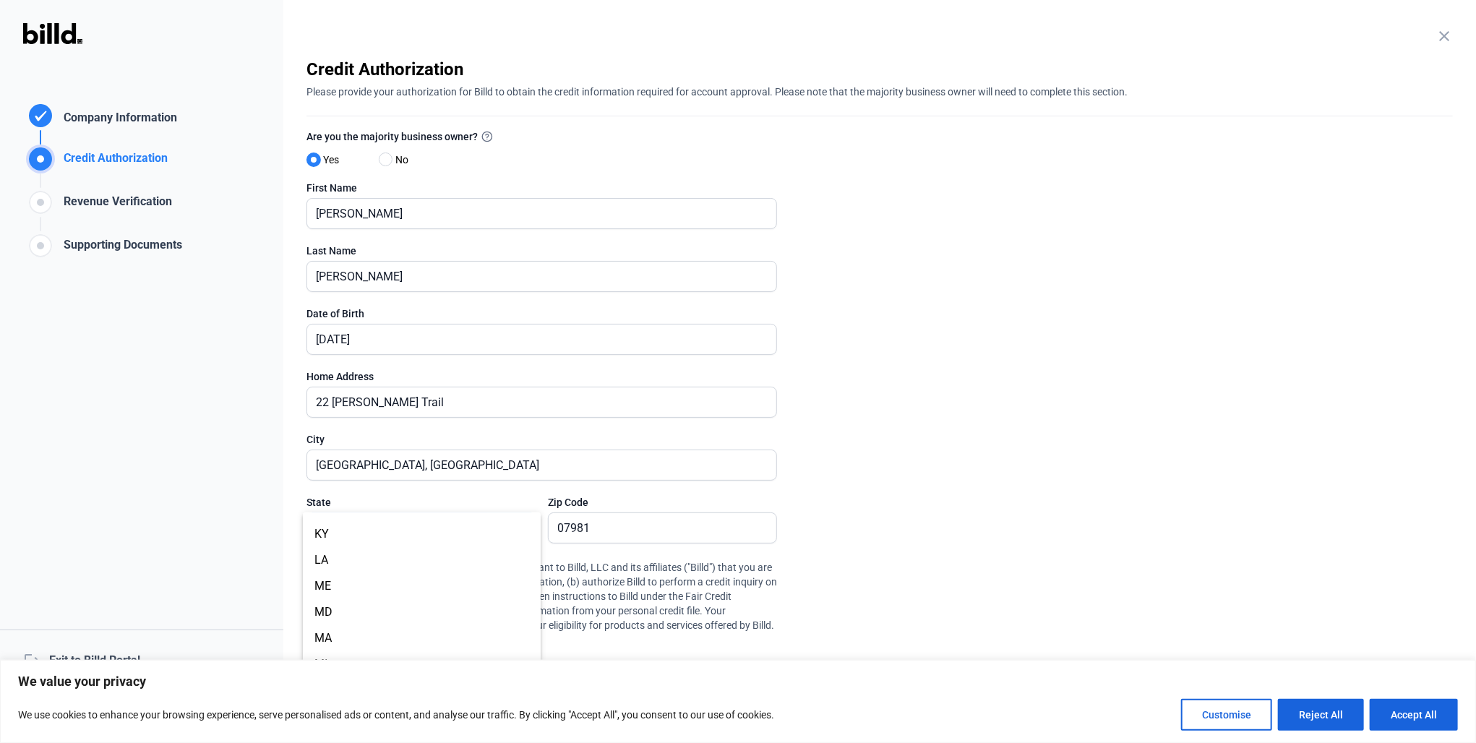
scroll to position [795, 0]
drag, startPoint x: 380, startPoint y: 559, endPoint x: 394, endPoint y: 518, distance: 43.0
click at [394, 518] on div "AL AK AZ AR CA CO CT DC DE FL GA HI ID IL IN IA KS KY LA ME MD MA MI MN MS MO M…" at bounding box center [422, 605] width 238 height 185
drag, startPoint x: 394, startPoint y: 518, endPoint x: 362, endPoint y: 581, distance: 69.8
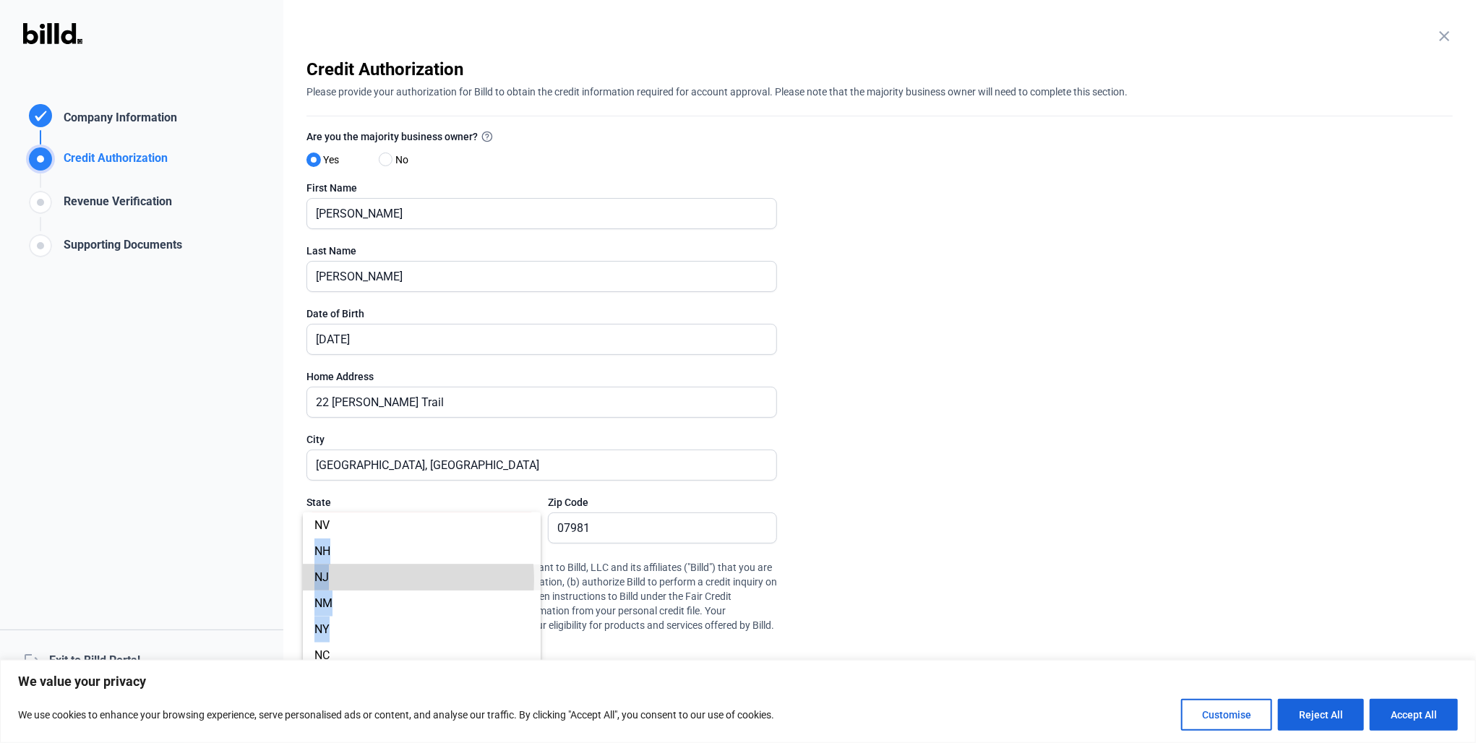
click at [362, 581] on span "NJ" at bounding box center [421, 578] width 215 height 26
click at [312, 561] on span at bounding box center [313, 567] width 12 height 12
click at [0, 0] on input "By checking this box, you (a) represent and warrant to Billd, LLC and its affil…" at bounding box center [0, 0] width 0 height 0
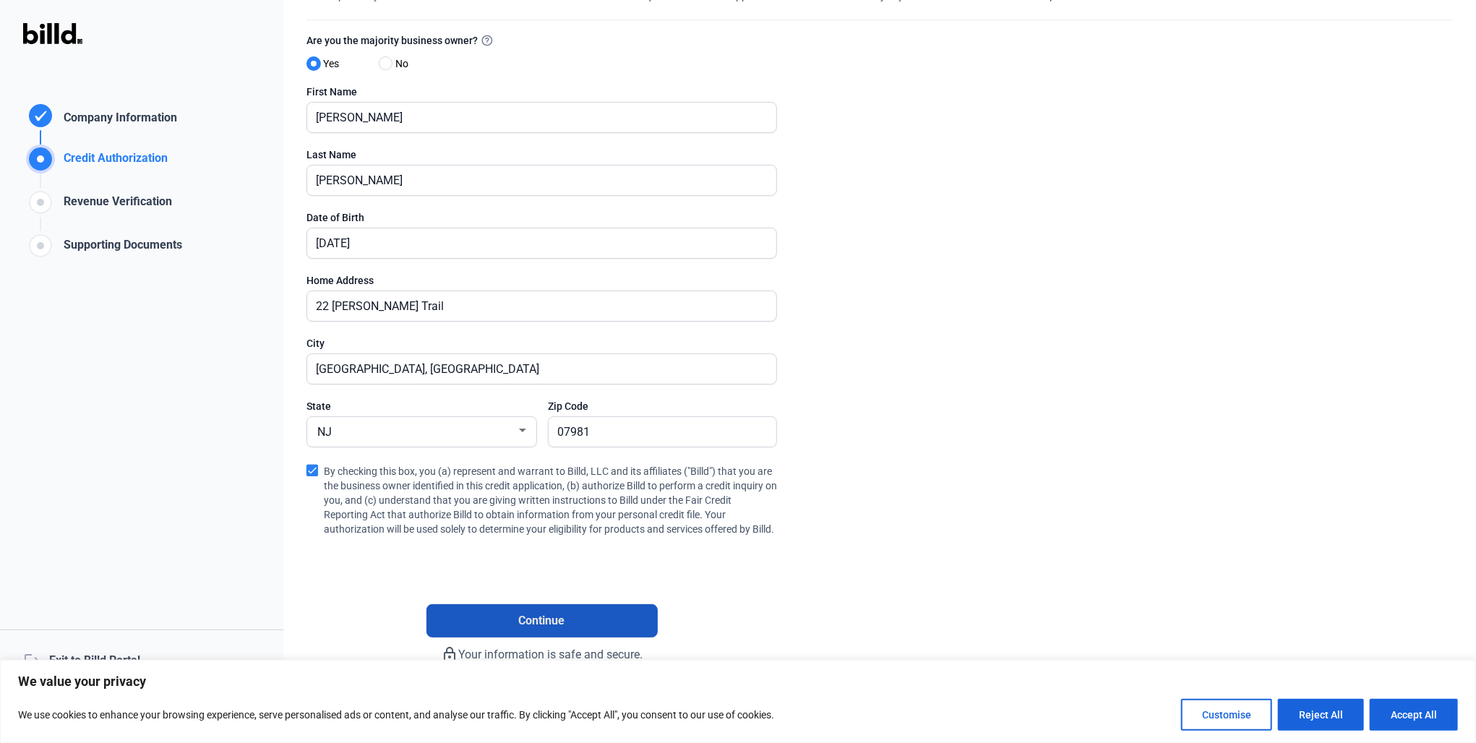
click at [627, 617] on button "Continue" at bounding box center [542, 620] width 231 height 33
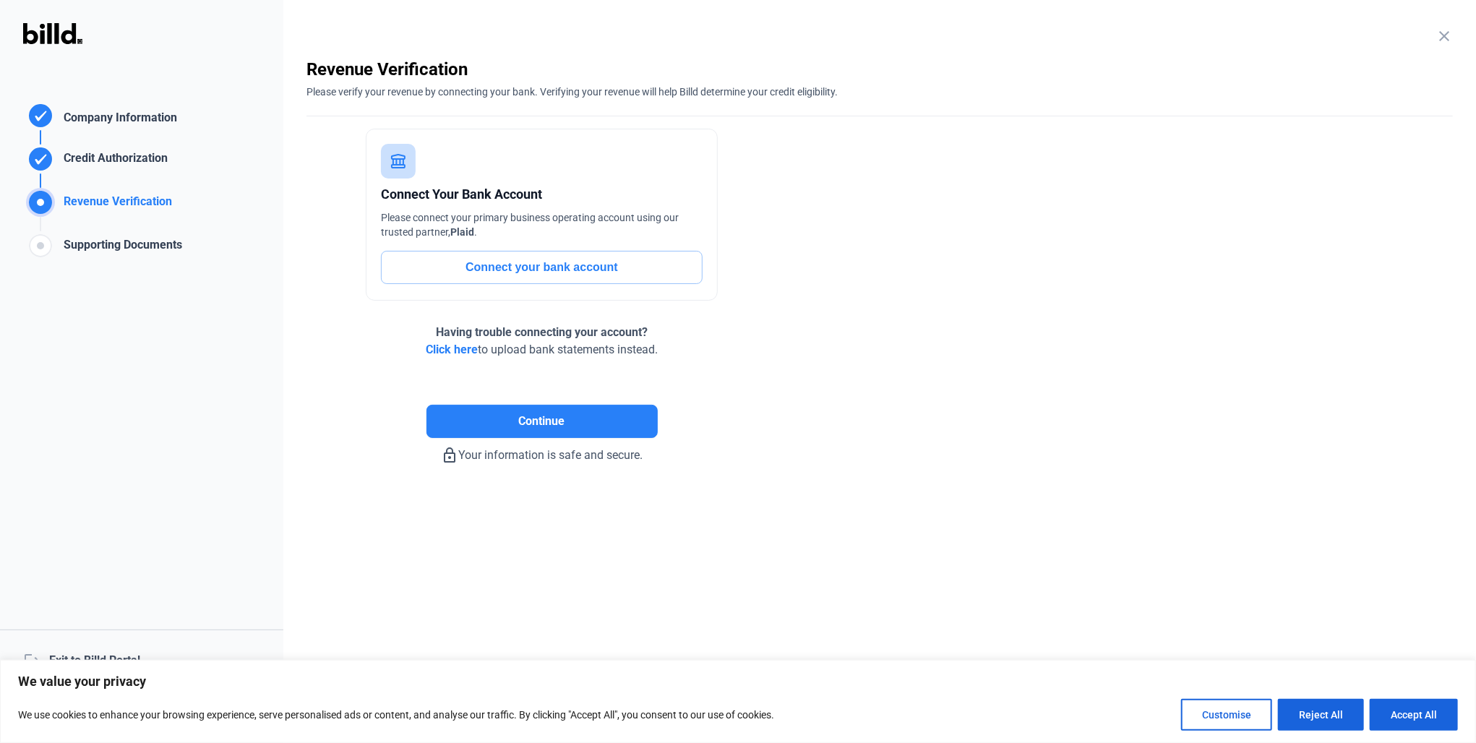
scroll to position [0, 0]
click at [586, 273] on button "Connect your bank account" at bounding box center [542, 267] width 322 height 33
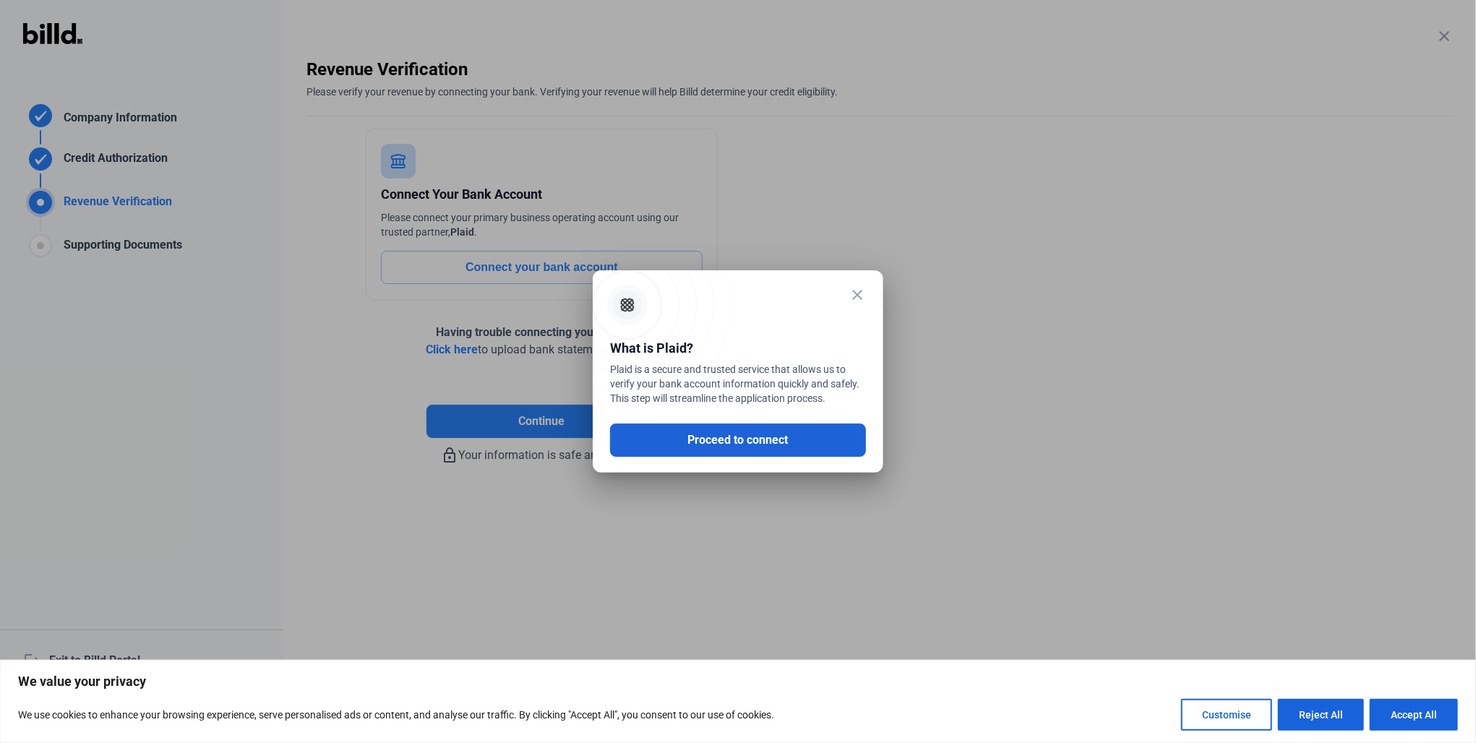
click at [756, 433] on button "Proceed to connect" at bounding box center [738, 440] width 256 height 33
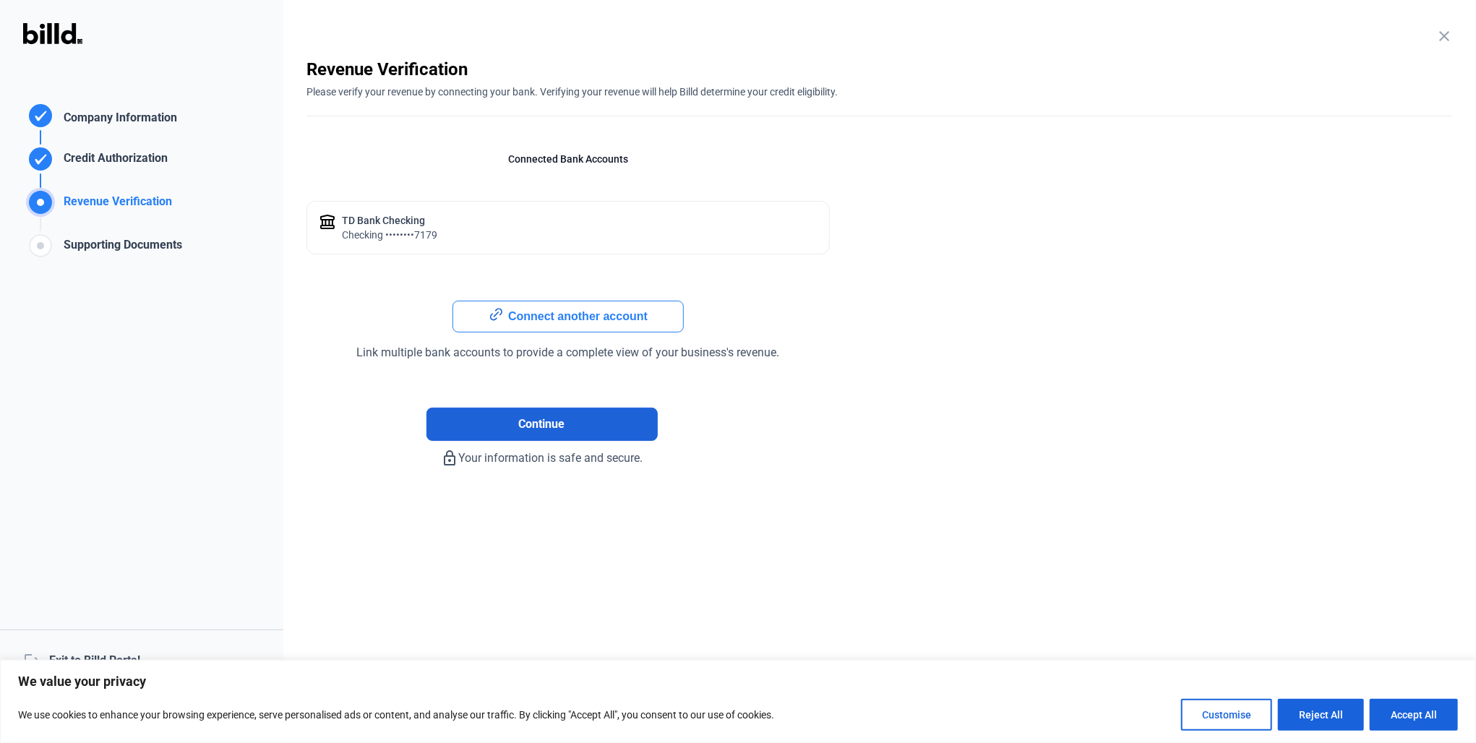
click at [578, 423] on button "Continue" at bounding box center [542, 424] width 231 height 33
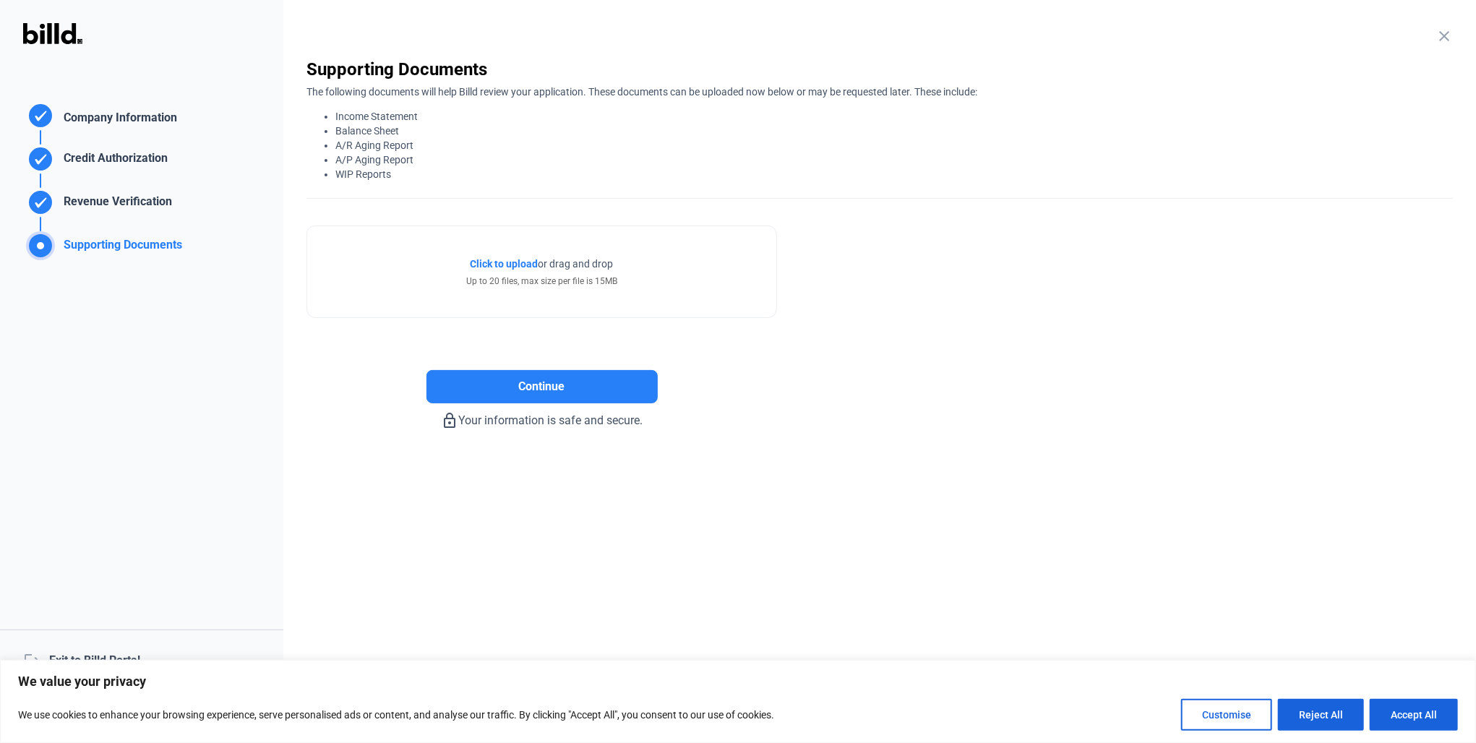
click at [514, 268] on span "Click to upload" at bounding box center [505, 264] width 68 height 12
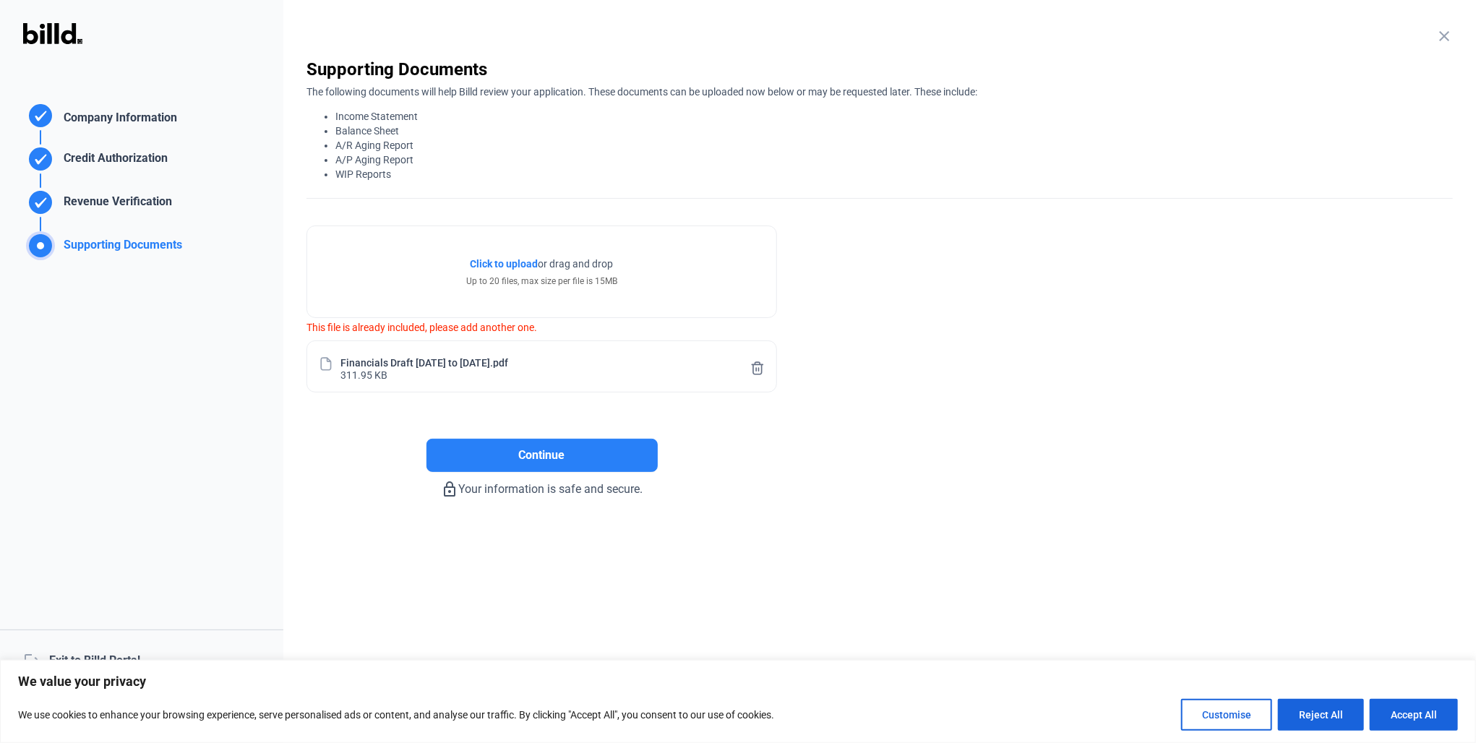
click at [432, 364] on div "Financials Draft 7.1.24 to 6.30.25.pdf" at bounding box center [425, 362] width 168 height 12
drag, startPoint x: 432, startPoint y: 364, endPoint x: 394, endPoint y: 364, distance: 37.6
click at [390, 366] on div "Financials Draft 7.1.24 to 6.30.25.pdf" at bounding box center [425, 362] width 168 height 12
